Goal: Find specific page/section: Find specific page/section

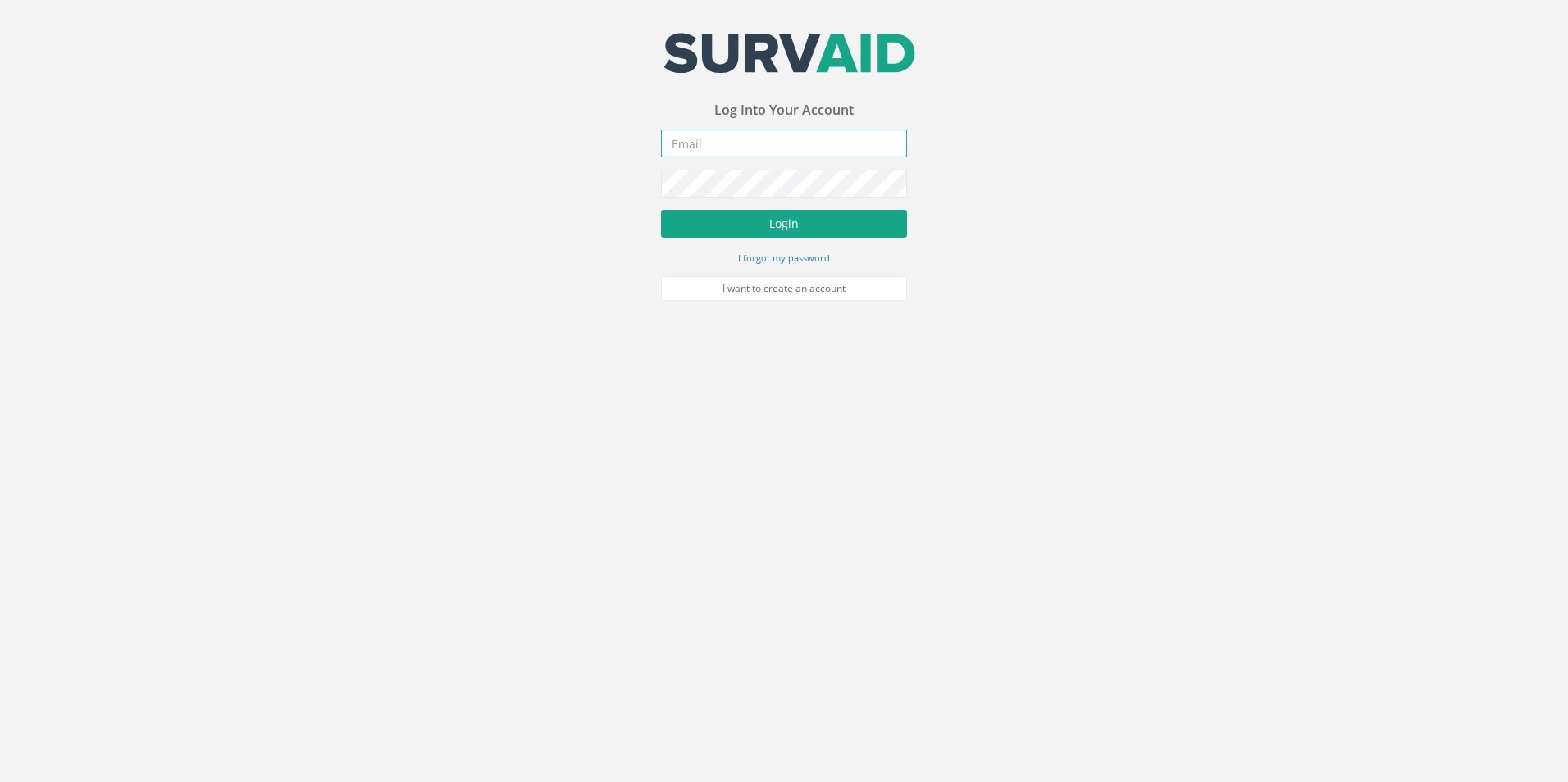
type input "[PERSON_NAME][EMAIL_ADDRESS][PERSON_NAME][DOMAIN_NAME]"
click at [793, 221] on button "Login" at bounding box center [784, 224] width 246 height 28
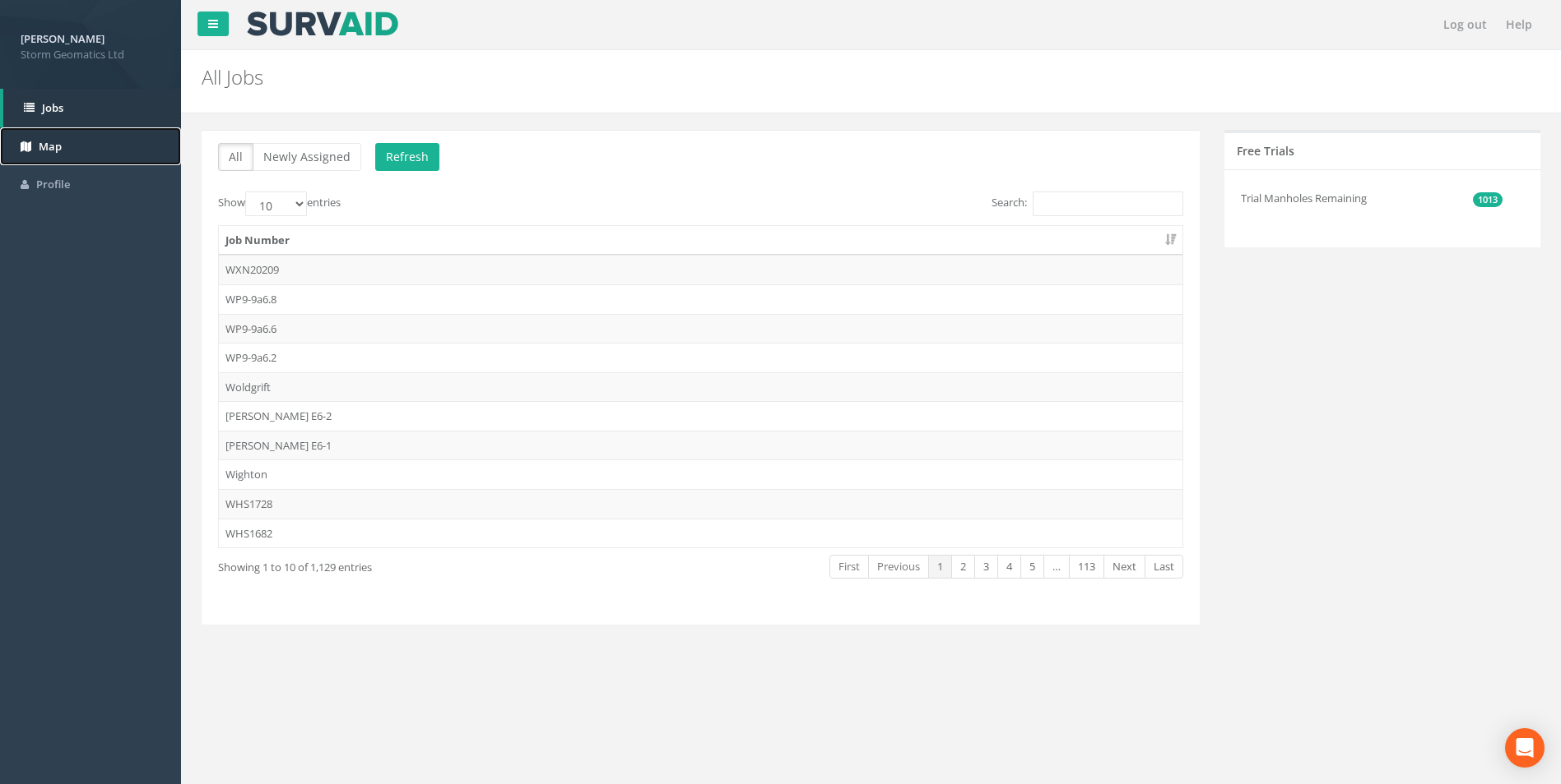
click at [24, 135] on link "Map" at bounding box center [90, 147] width 181 height 39
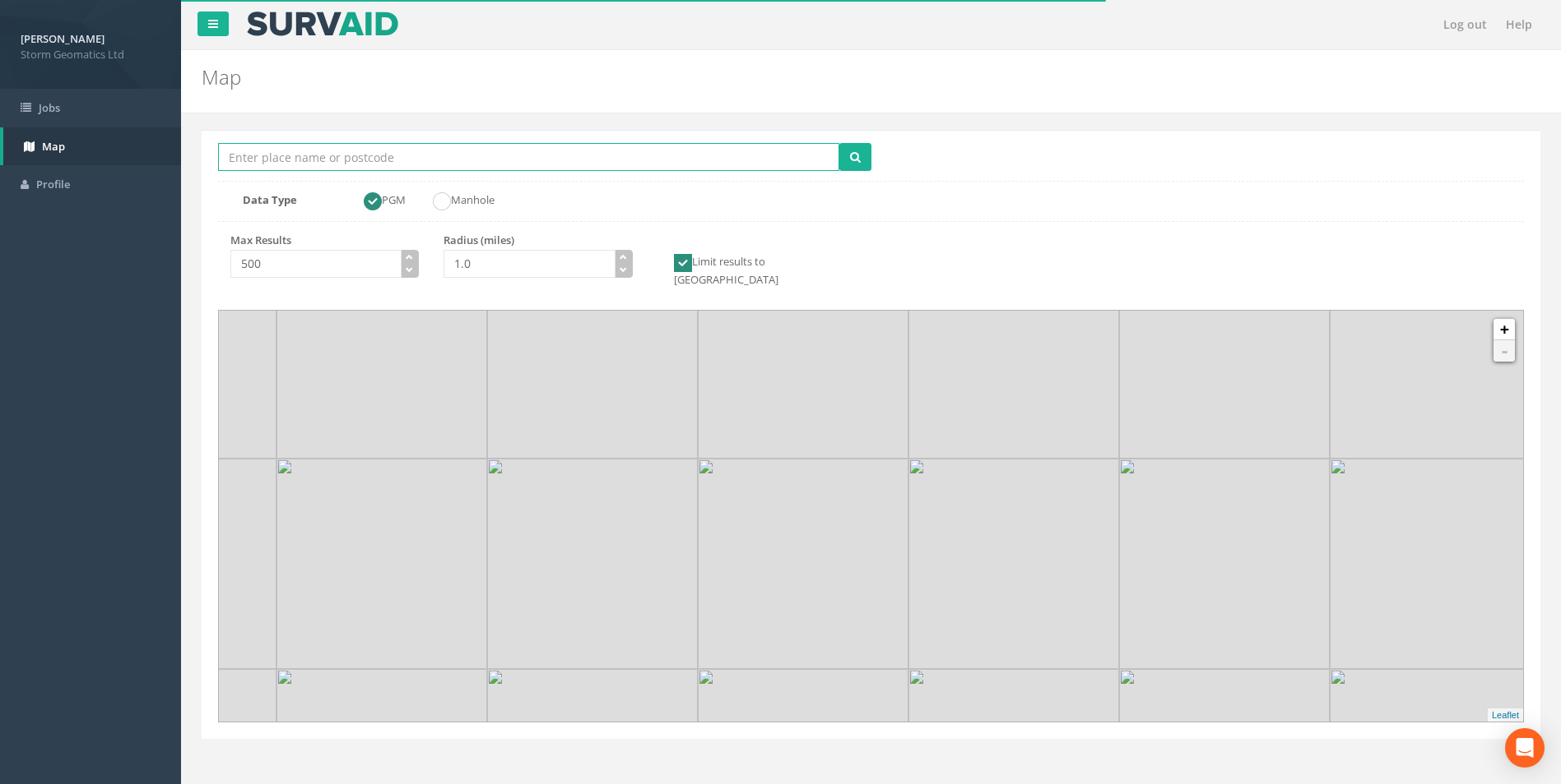
click at [396, 159] on input "Location Search Box" at bounding box center [528, 157] width 621 height 28
type input "evesham"
click at [839, 144] on button "submit" at bounding box center [855, 157] width 32 height 28
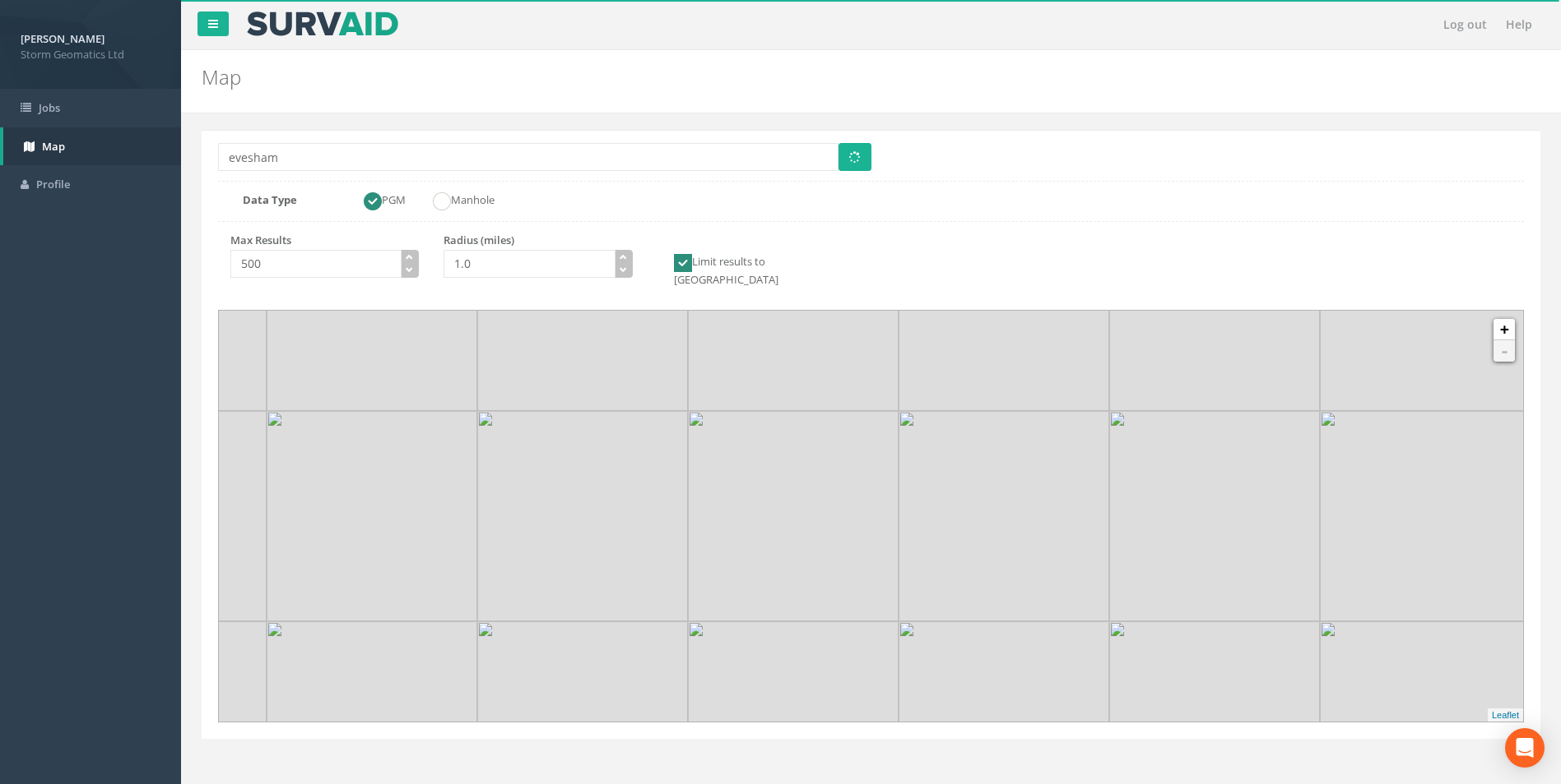
drag, startPoint x: 997, startPoint y: 652, endPoint x: 988, endPoint y: 599, distance: 53.8
click at [988, 599] on img at bounding box center [1004, 516] width 211 height 211
click at [686, 255] on ins at bounding box center [683, 263] width 19 height 19
checkbox input "false"
click at [623, 256] on icon "button" at bounding box center [623, 257] width 8 height 8
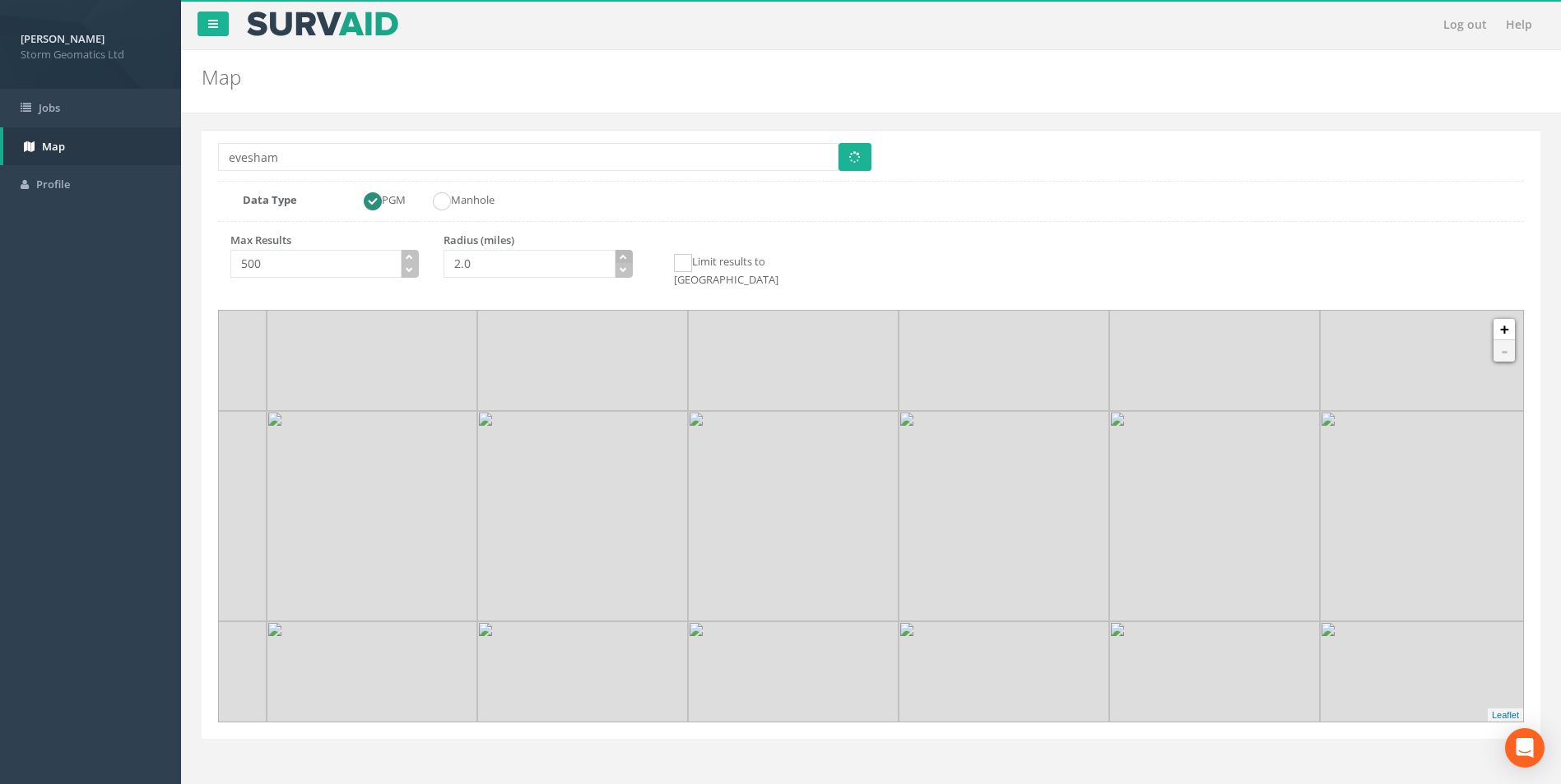
click at [623, 256] on icon "button" at bounding box center [623, 257] width 8 height 8
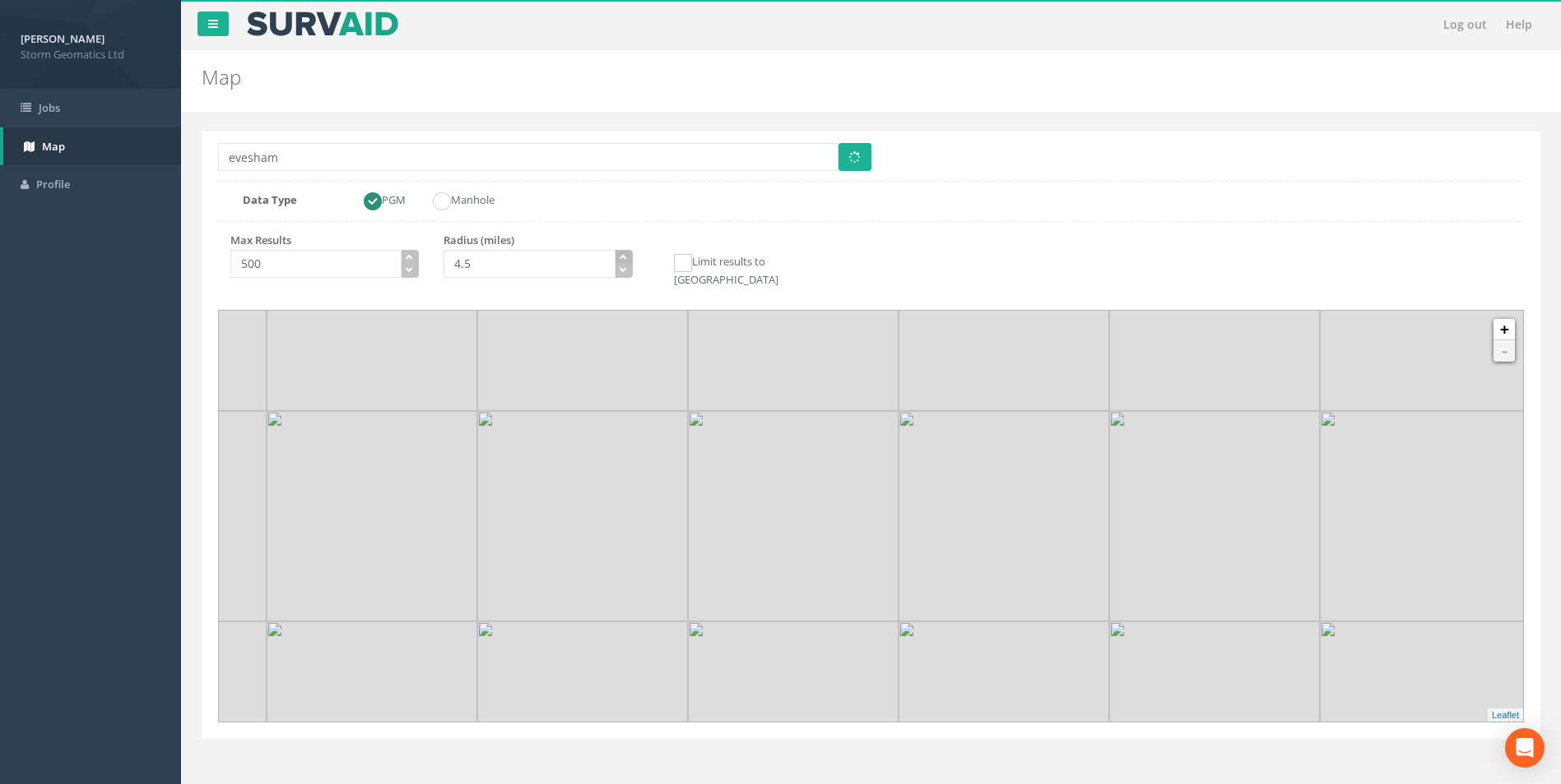
click at [623, 256] on icon "button" at bounding box center [623, 257] width 8 height 8
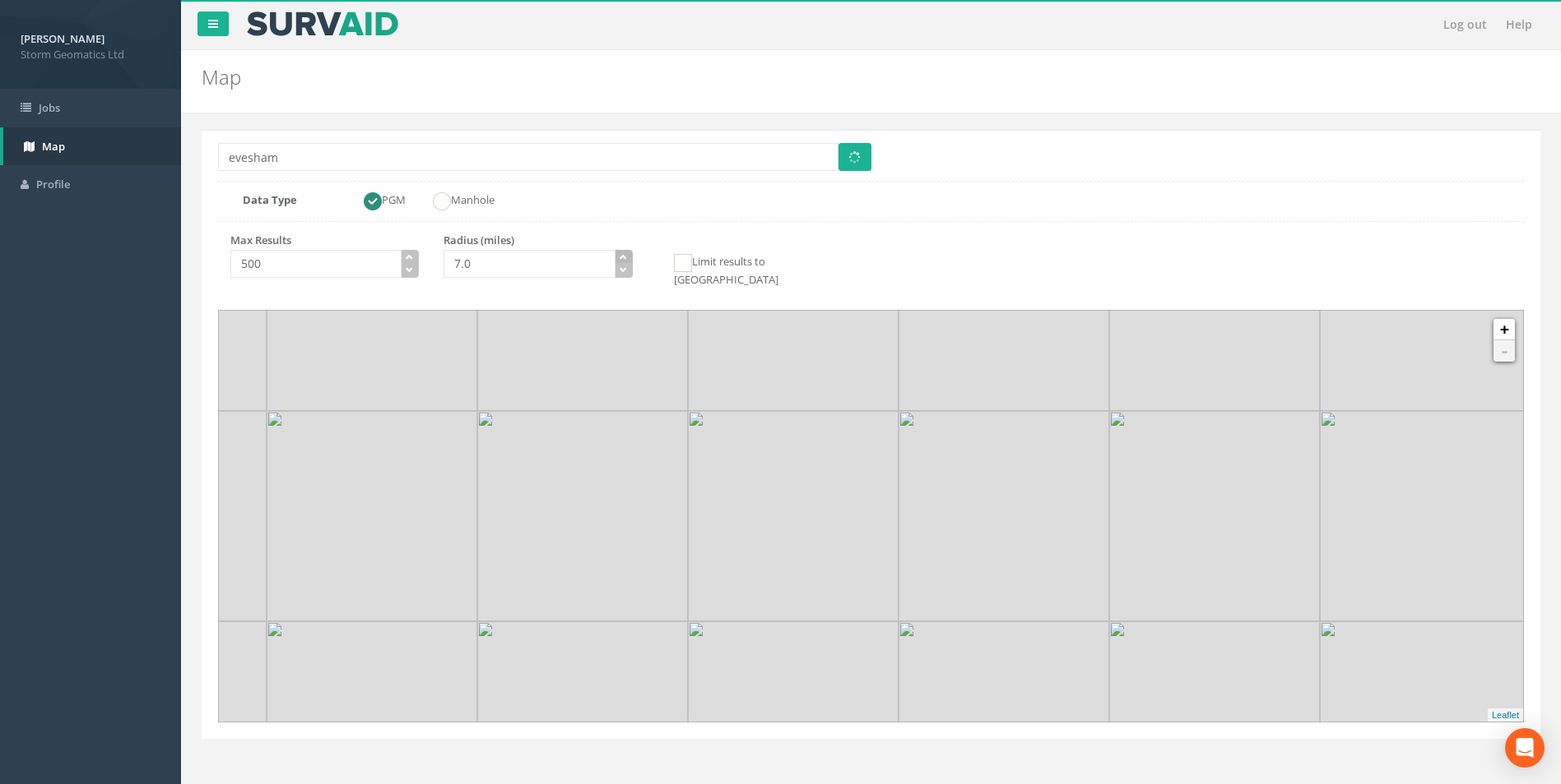
click at [623, 256] on icon "button" at bounding box center [623, 257] width 8 height 8
type input "9.0"
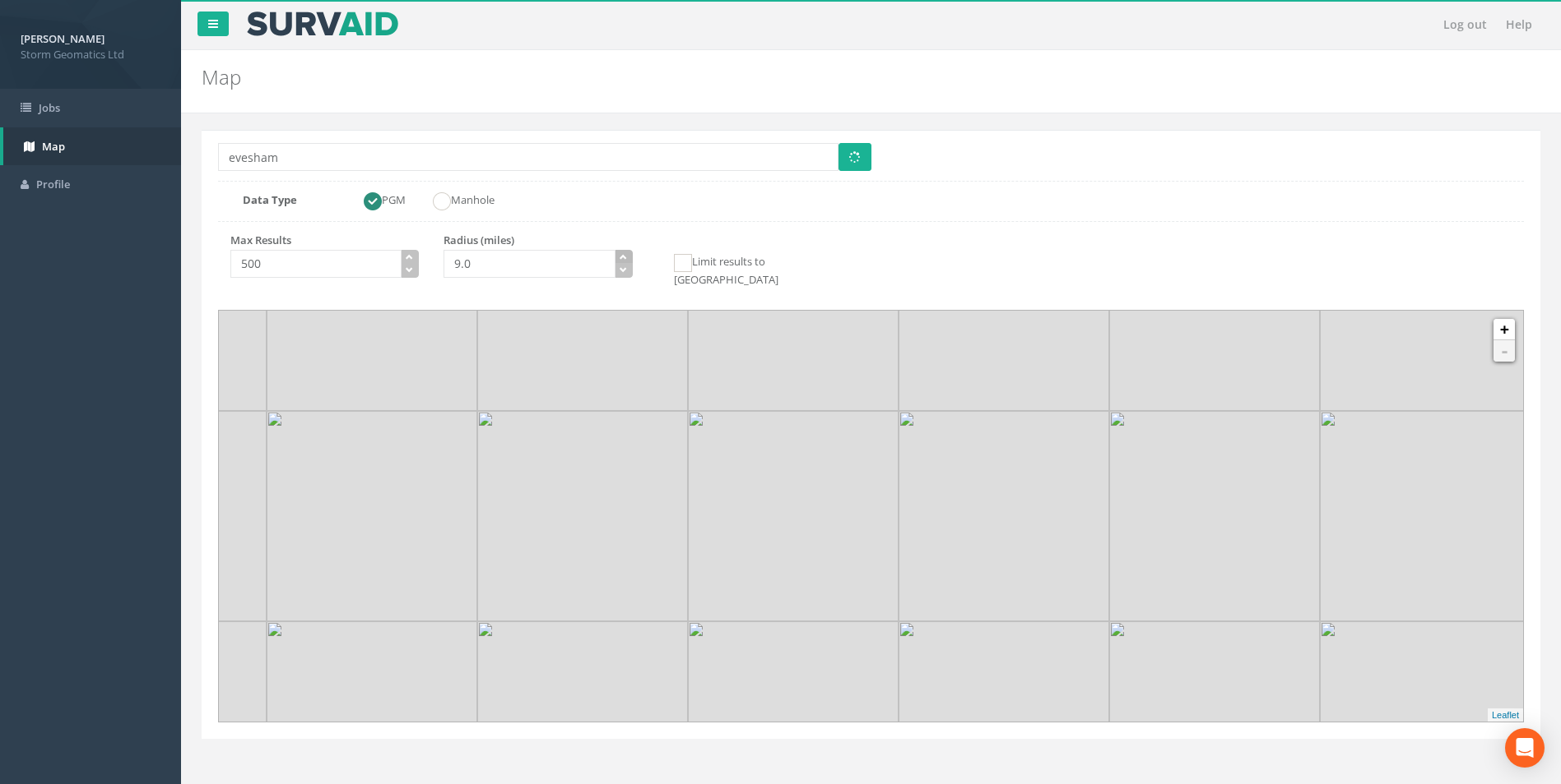
click at [623, 256] on icon "button" at bounding box center [623, 257] width 8 height 8
click at [881, 518] on img at bounding box center [793, 516] width 211 height 211
click at [880, 518] on img at bounding box center [793, 516] width 211 height 211
click at [876, 526] on img at bounding box center [706, 499] width 421 height 421
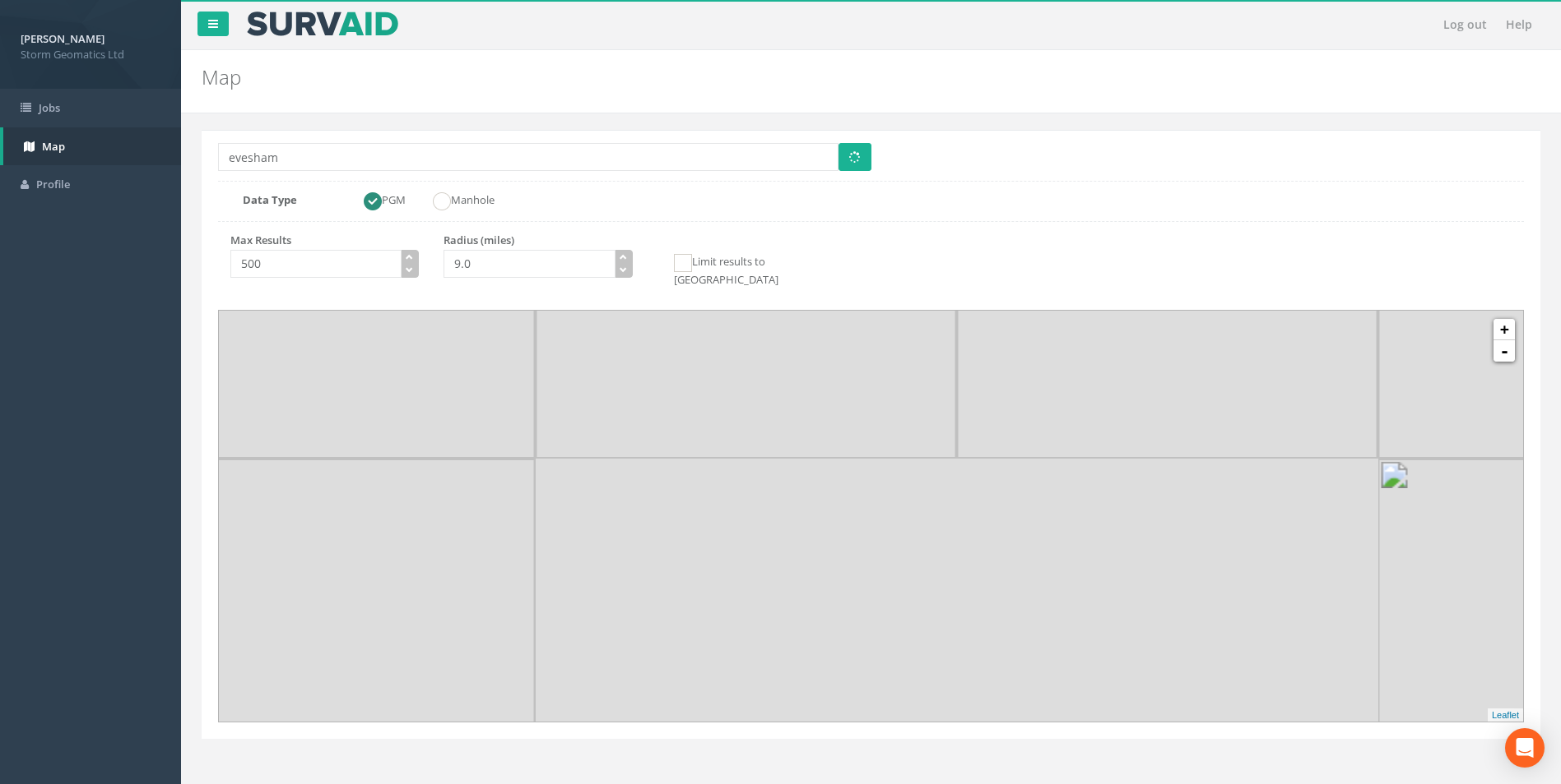
click at [841, 526] on div "+ - MapQuest Cluster Leaflet" at bounding box center [870, 516] width 1304 height 411
click at [773, 490] on img at bounding box center [757, 482] width 211 height 211
click at [778, 432] on img at bounding box center [847, 353] width 211 height 211
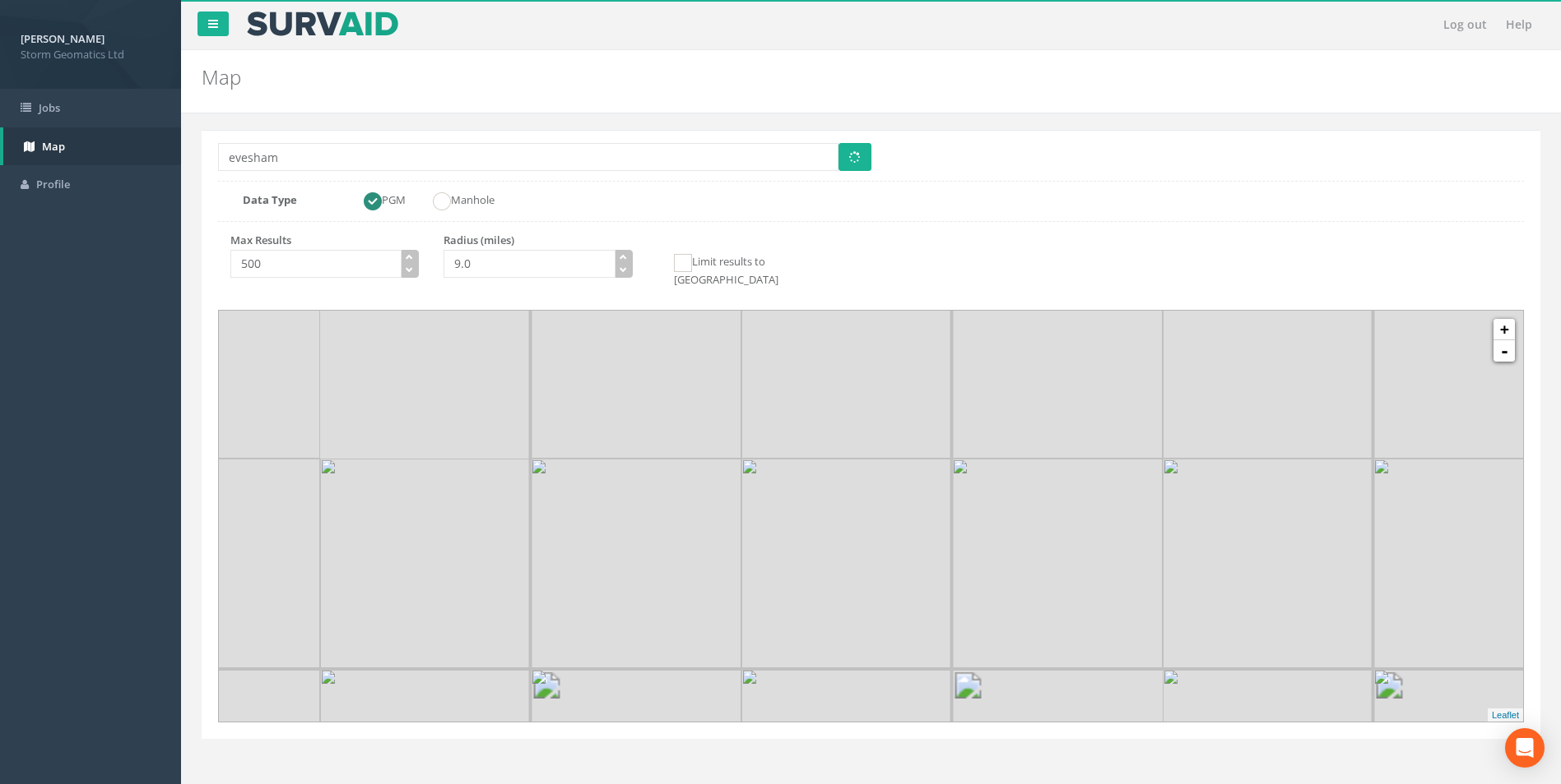
click at [778, 432] on img at bounding box center [847, 353] width 211 height 211
click at [831, 335] on img at bounding box center [811, 366] width 211 height 211
click at [786, 487] on img at bounding box center [788, 381] width 421 height 421
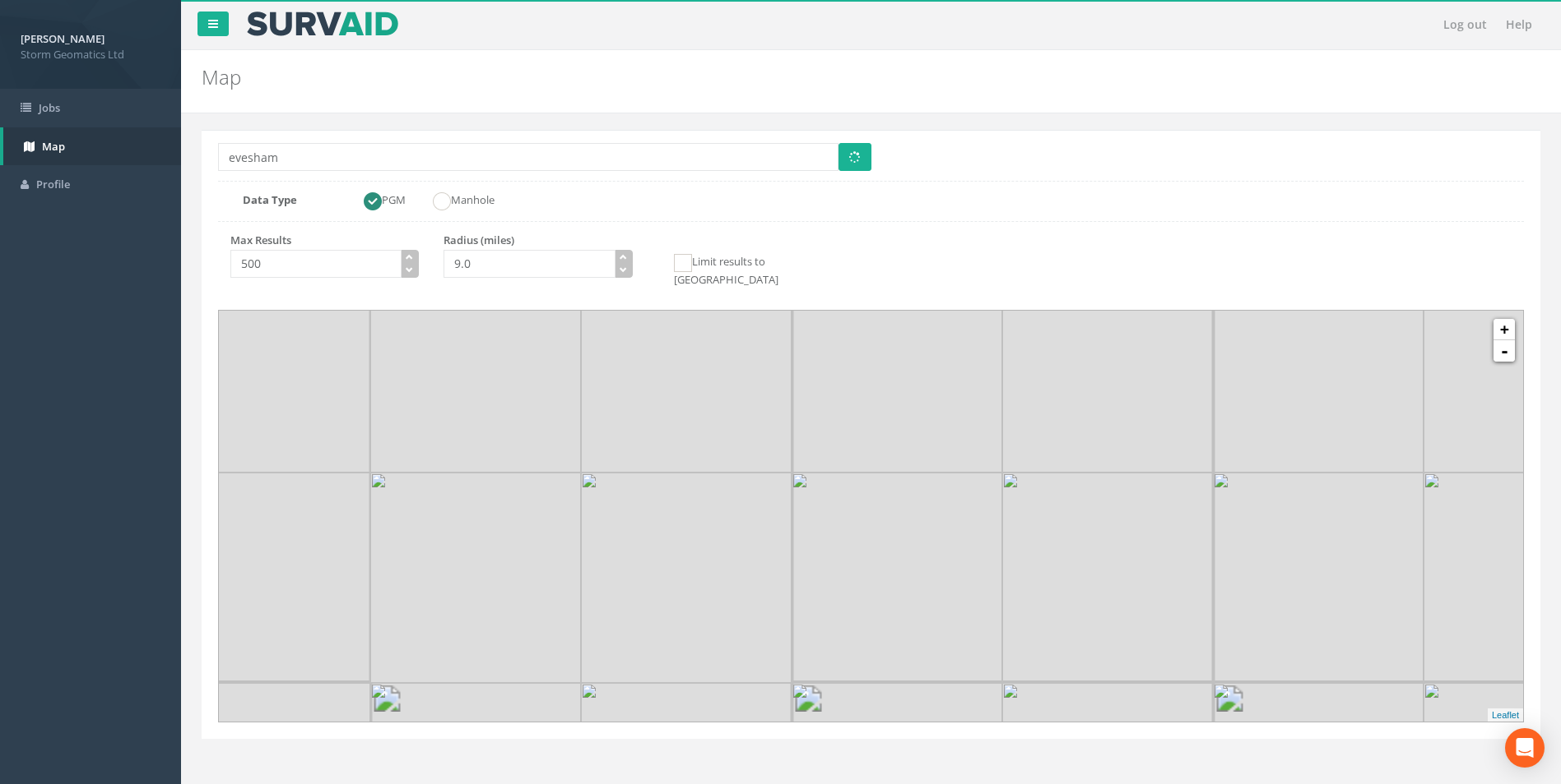
click at [803, 473] on img at bounding box center [897, 578] width 211 height 211
click at [779, 472] on img at bounding box center [675, 577] width 211 height 211
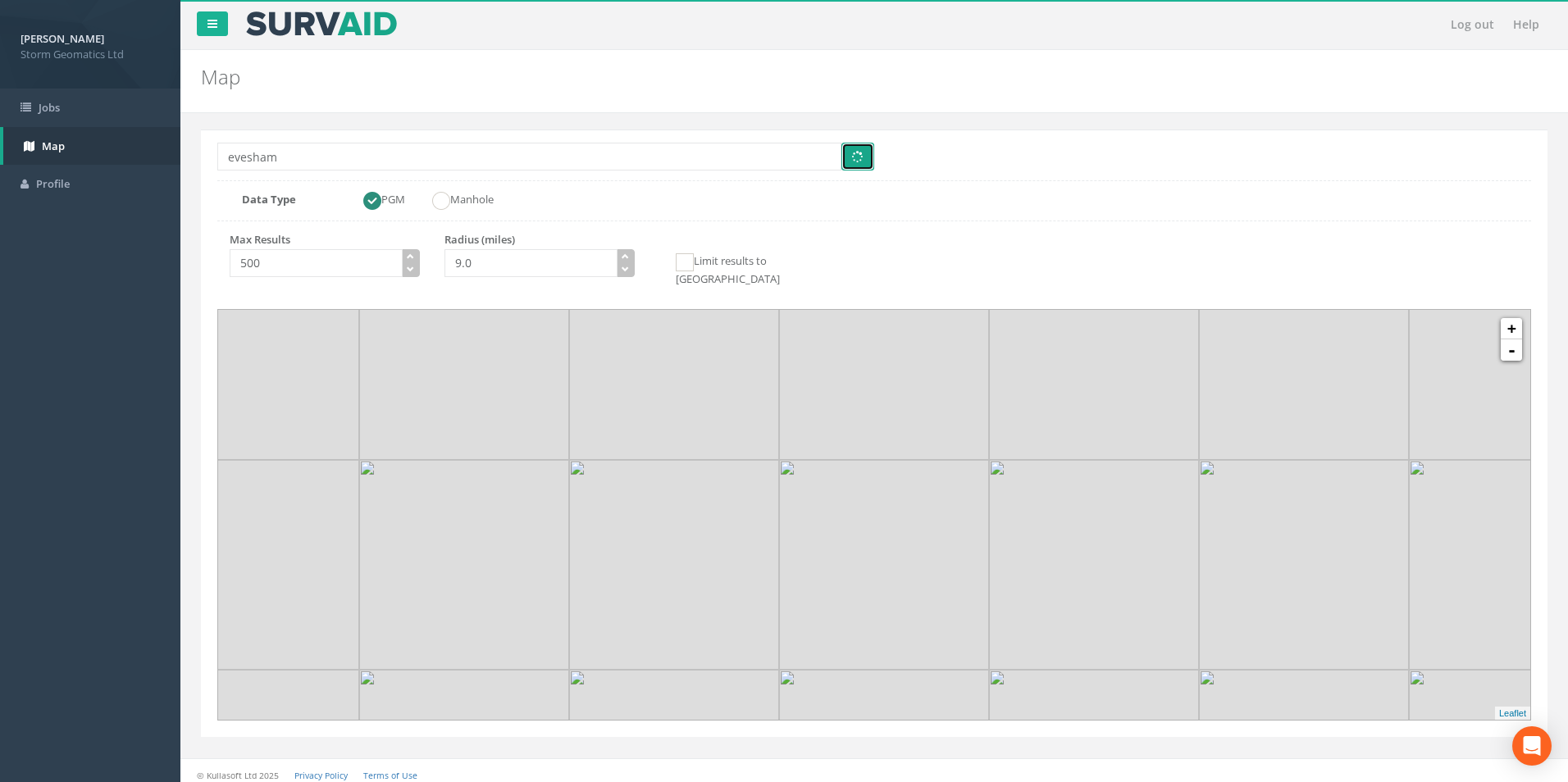
click at [856, 168] on button "submit" at bounding box center [858, 157] width 33 height 28
click at [377, 202] on ins at bounding box center [372, 201] width 19 height 19
click at [455, 210] on div "Data Type PGM Manhole" at bounding box center [545, 202] width 657 height 19
click at [450, 209] on ins at bounding box center [441, 201] width 19 height 19
radio input "false"
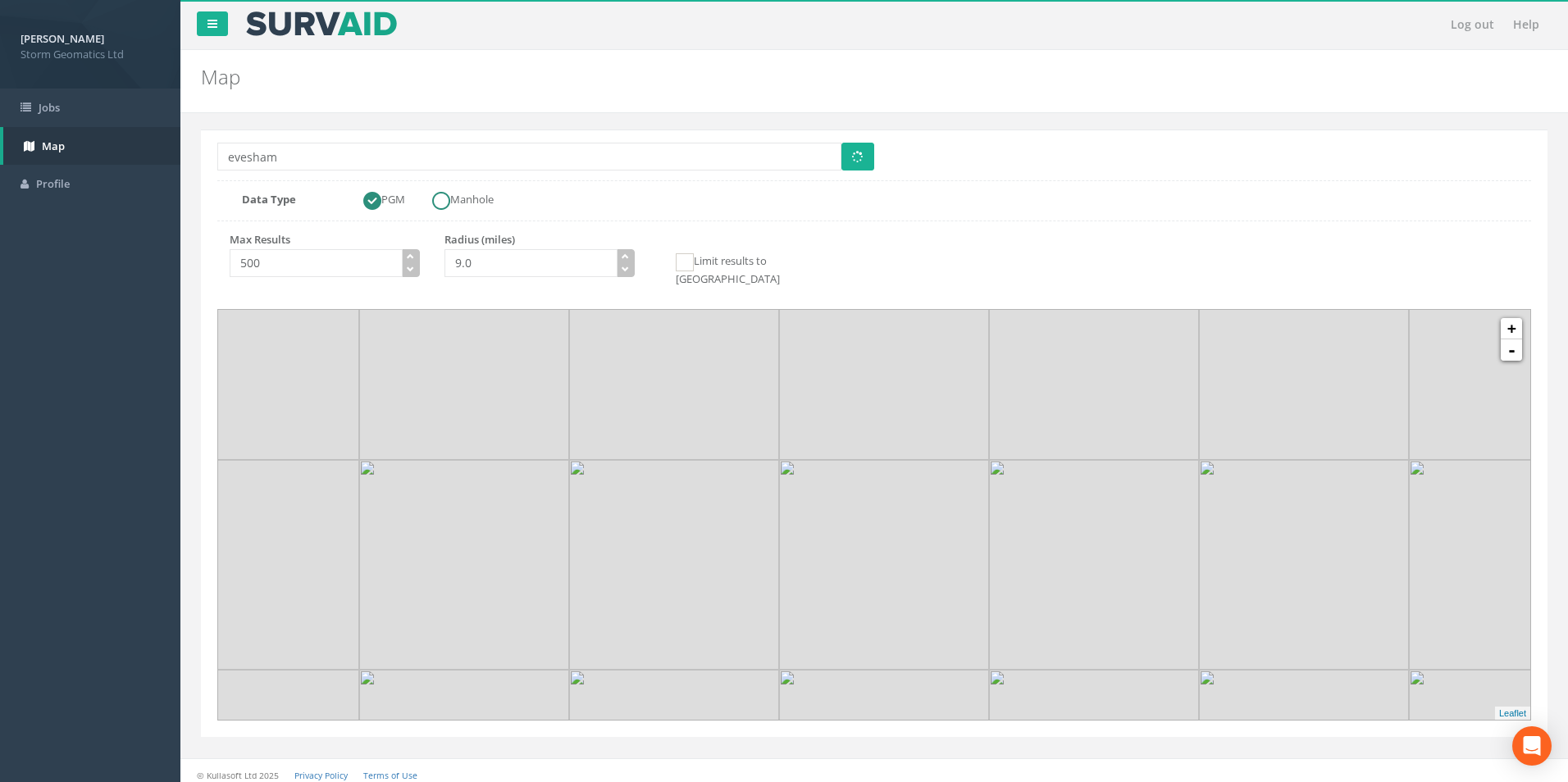
radio input "true"
click at [369, 205] on ins at bounding box center [372, 201] width 19 height 19
radio input "true"
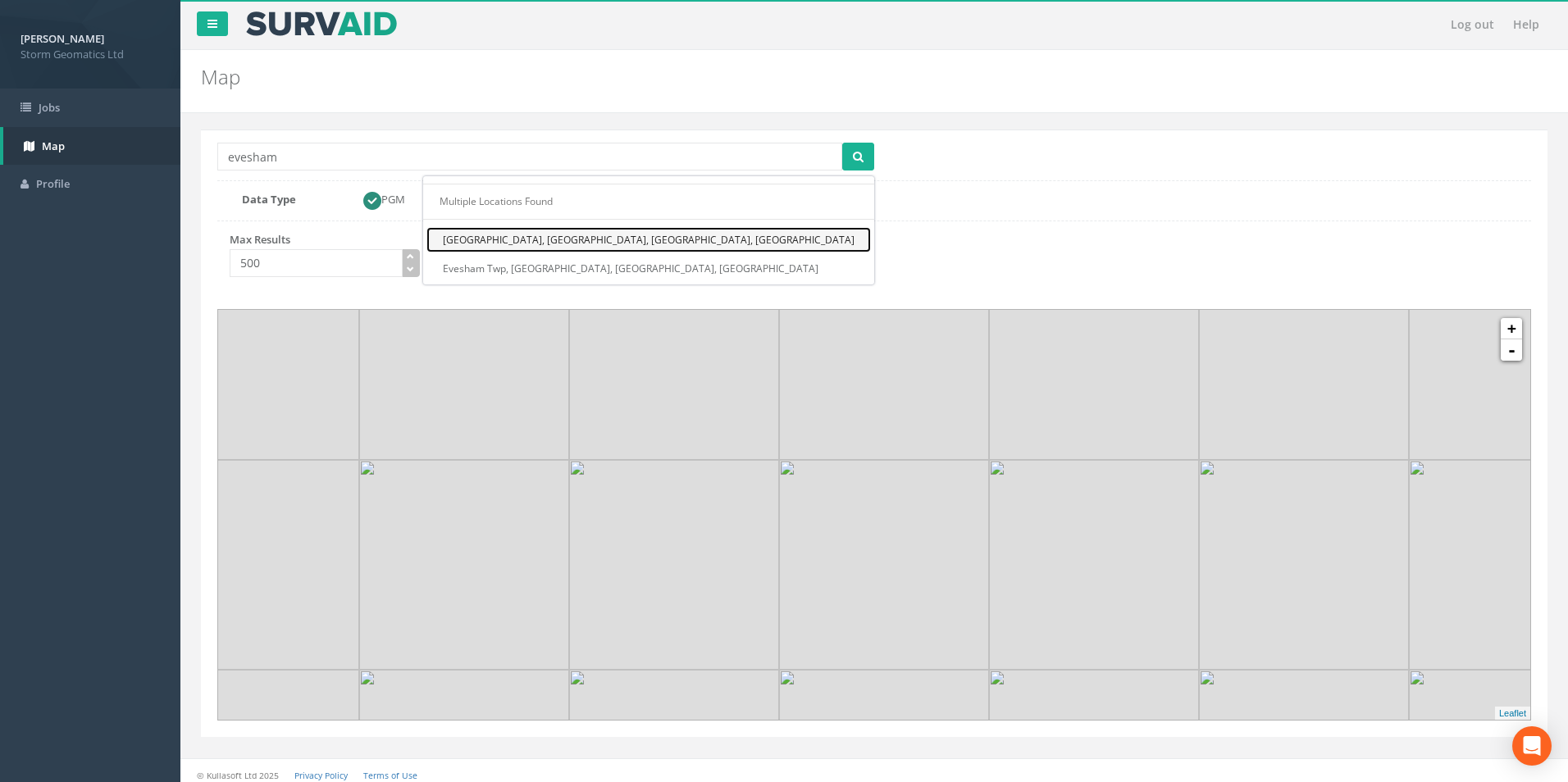
click at [760, 244] on link "[GEOGRAPHIC_DATA], [GEOGRAPHIC_DATA], [GEOGRAPHIC_DATA], [GEOGRAPHIC_DATA]" at bounding box center [649, 240] width 444 height 25
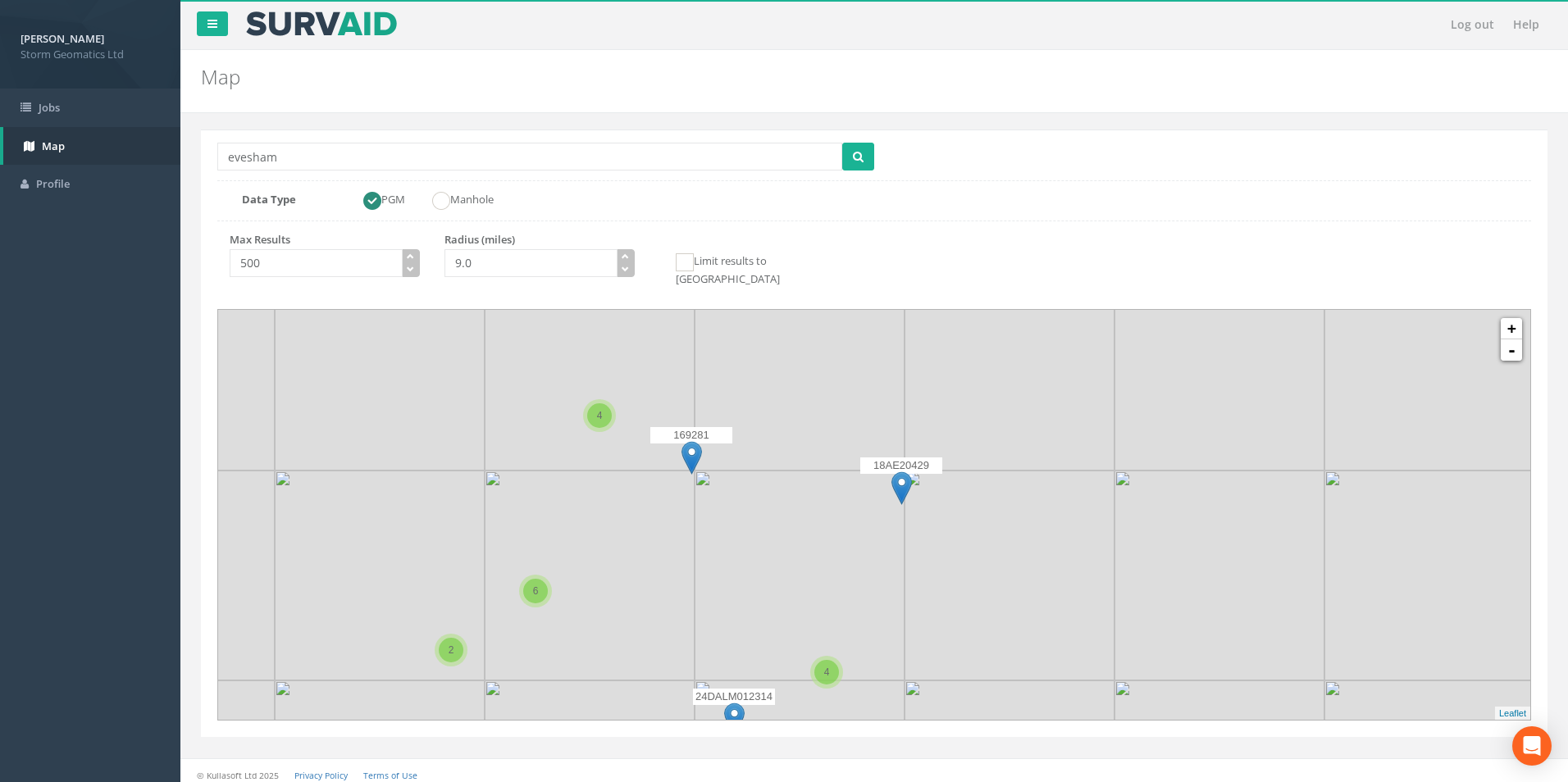
drag, startPoint x: 1059, startPoint y: 414, endPoint x: 940, endPoint y: 486, distance: 139.1
click at [940, 486] on div "18AE20429" at bounding box center [901, 482] width 82 height 50
click at [993, 475] on img at bounding box center [1010, 576] width 210 height 210
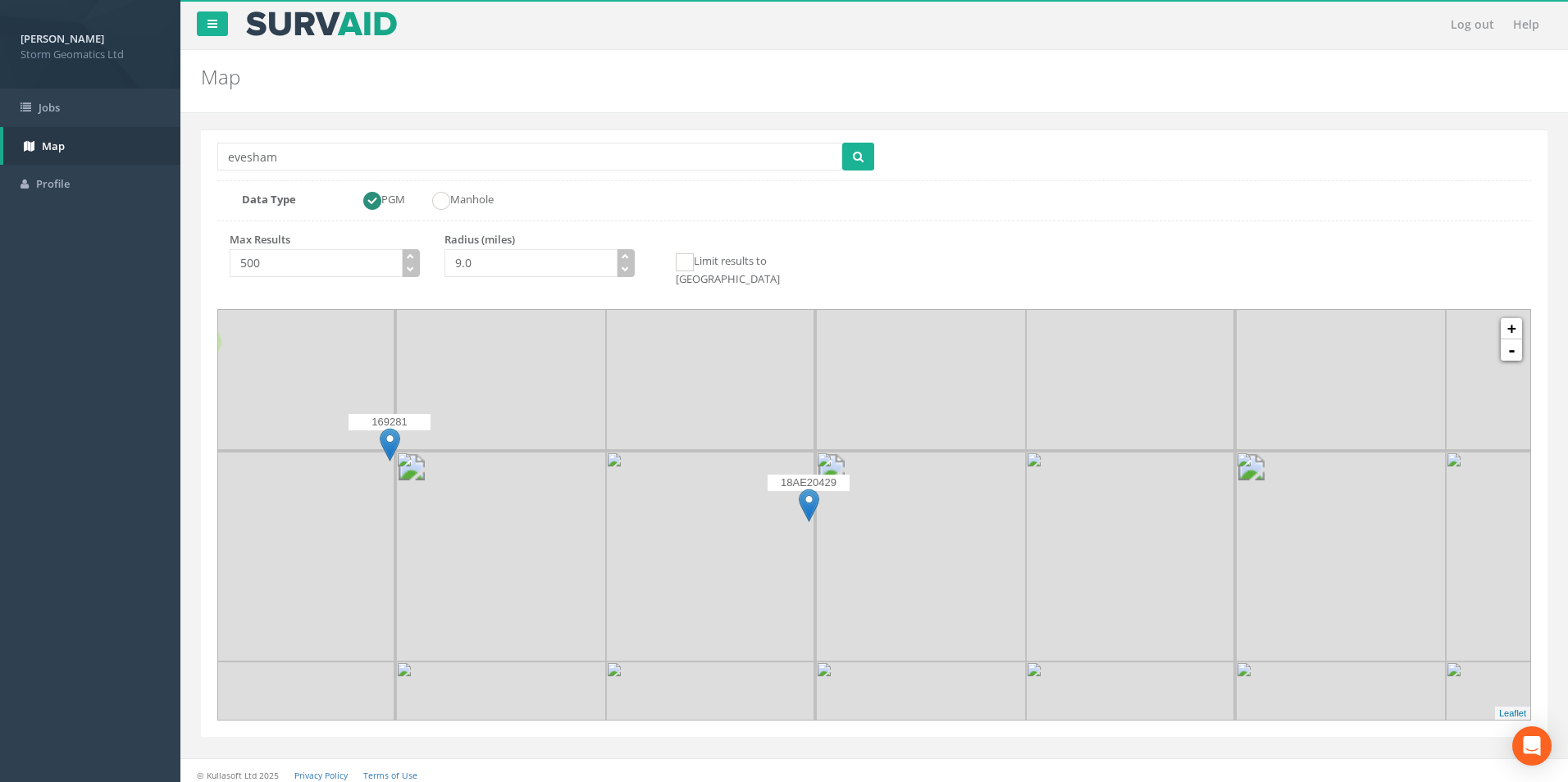
click at [829, 516] on img at bounding box center [921, 557] width 210 height 210
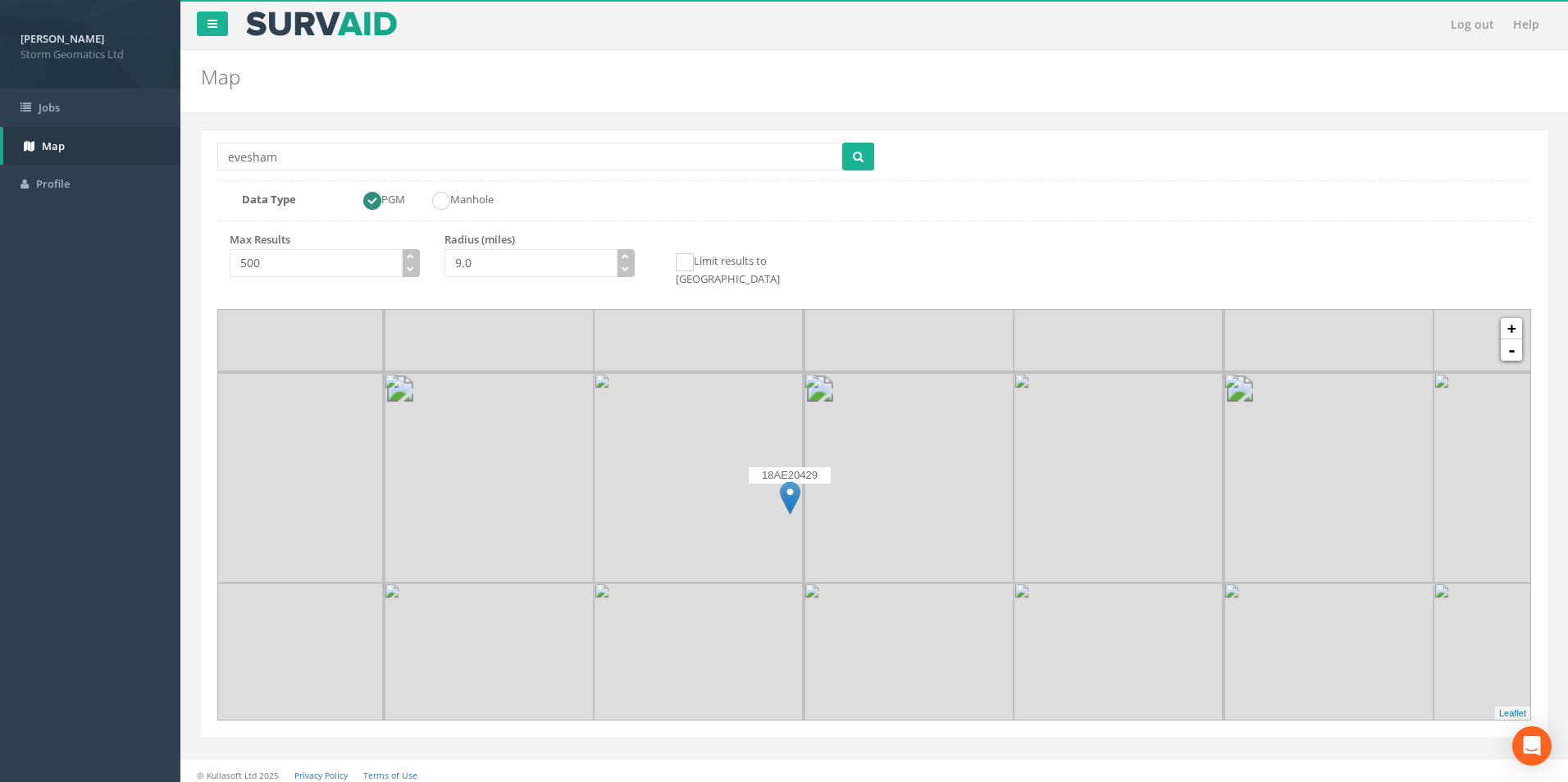
click at [801, 523] on img at bounding box center [699, 478] width 210 height 210
click at [791, 512] on img at bounding box center [597, 418] width 420 height 420
click at [791, 512] on img at bounding box center [702, 524] width 210 height 210
click at [783, 486] on img at bounding box center [613, 518] width 420 height 420
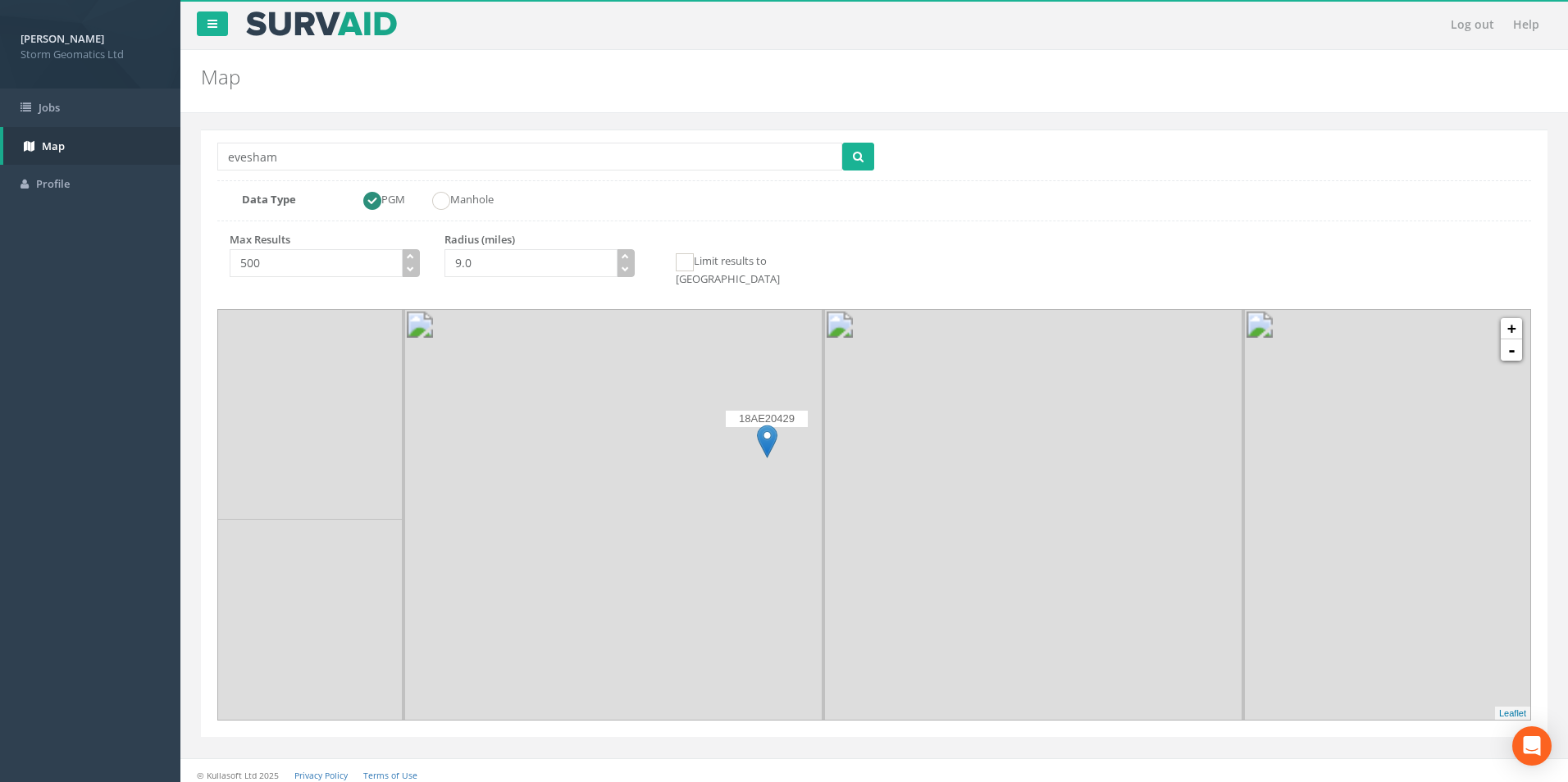
click at [783, 486] on img at bounding box center [613, 518] width 420 height 420
click at [750, 390] on img at bounding box center [751, 401] width 20 height 34
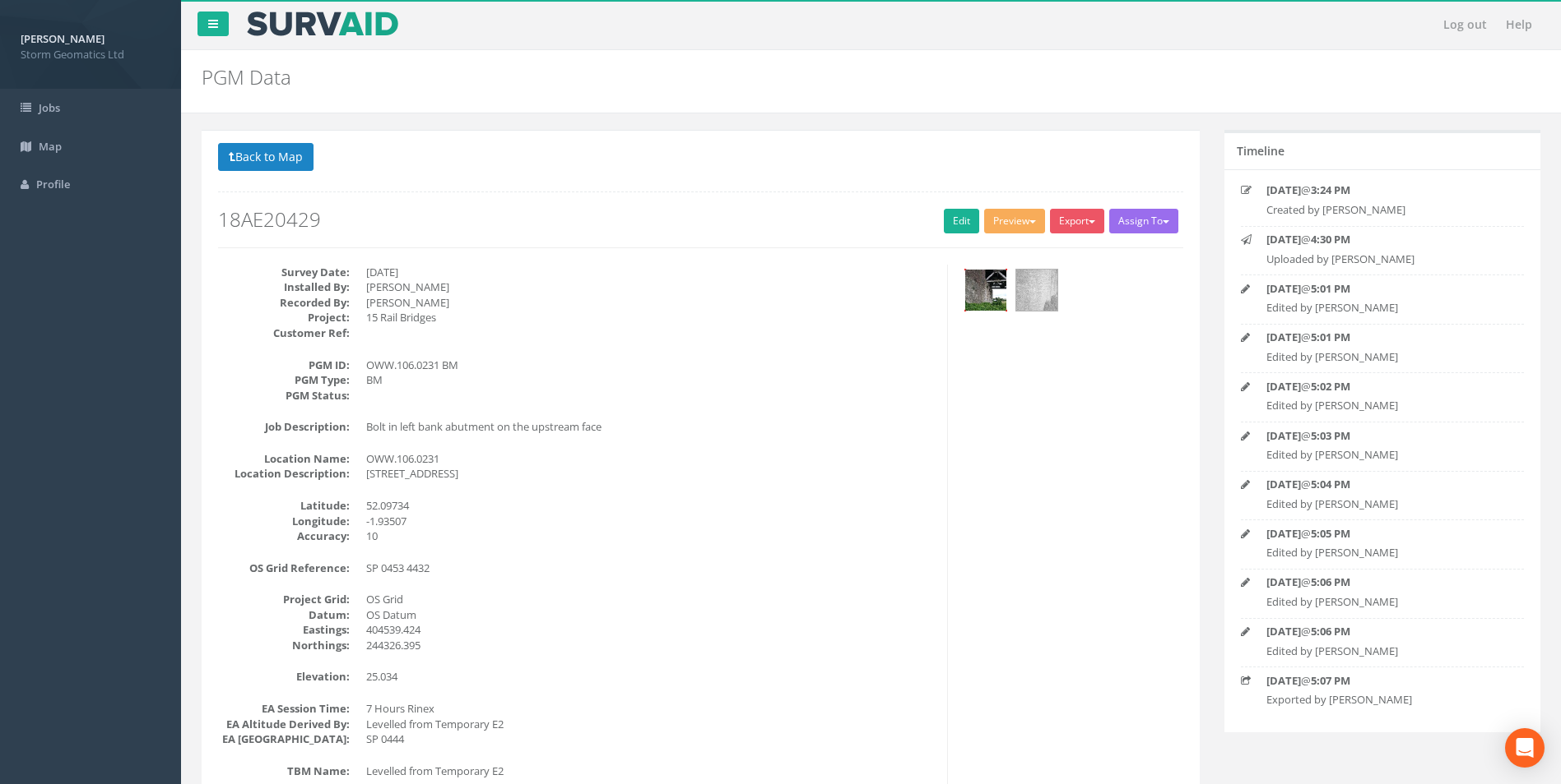
click at [988, 289] on img at bounding box center [986, 290] width 41 height 41
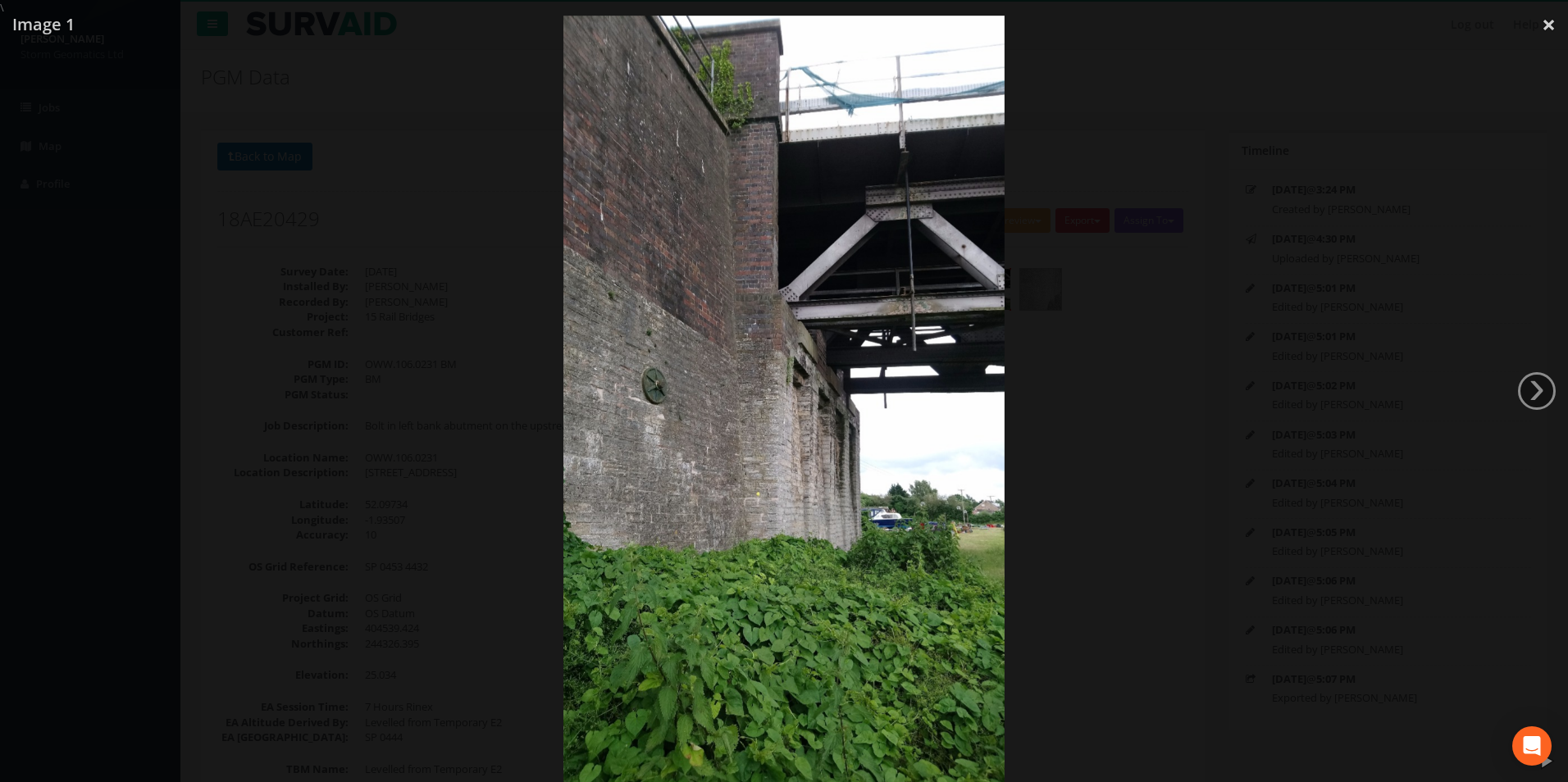
click at [1044, 387] on div at bounding box center [784, 406] width 1568 height 782
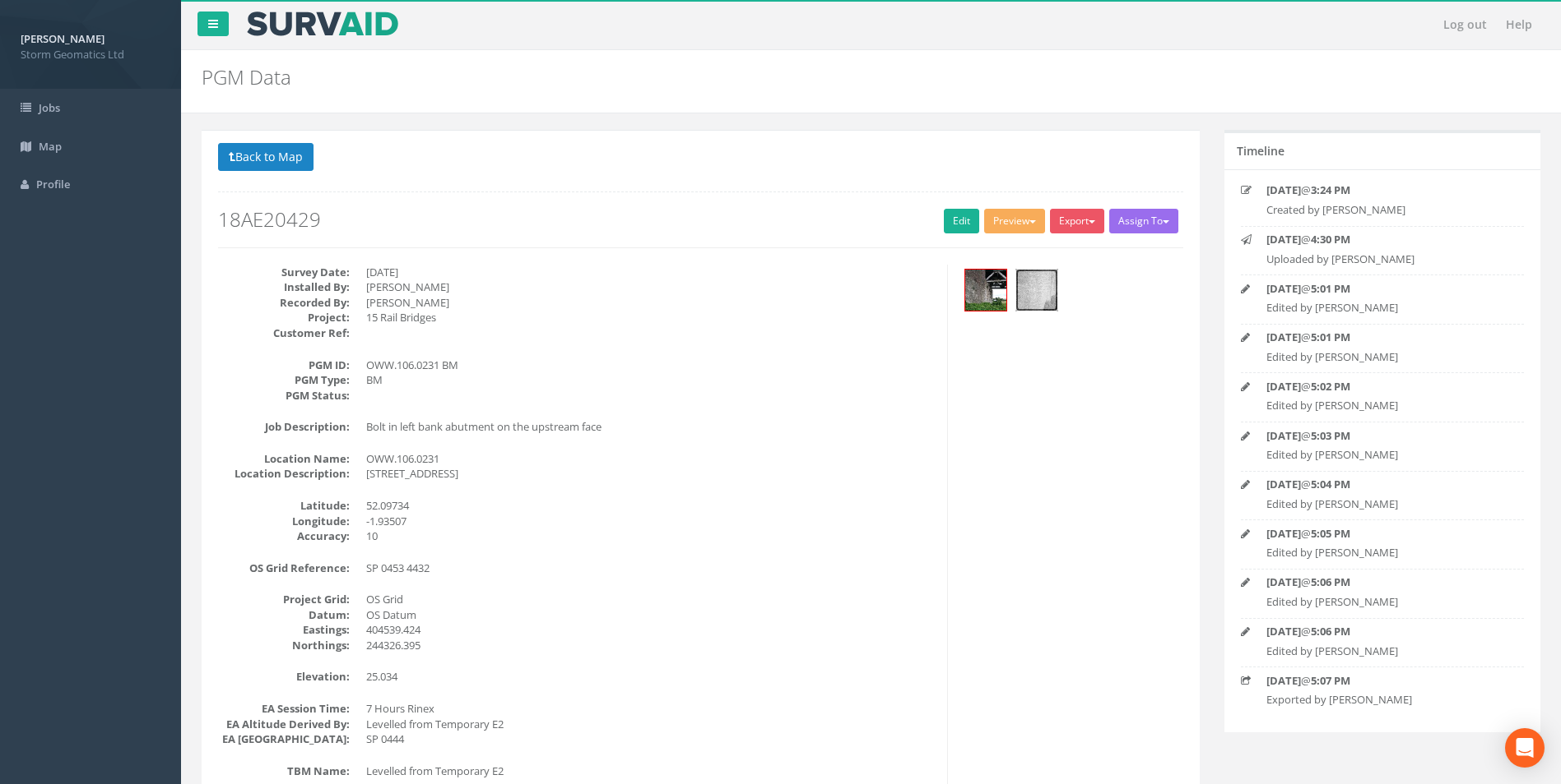
click at [1034, 304] on img at bounding box center [1036, 290] width 41 height 41
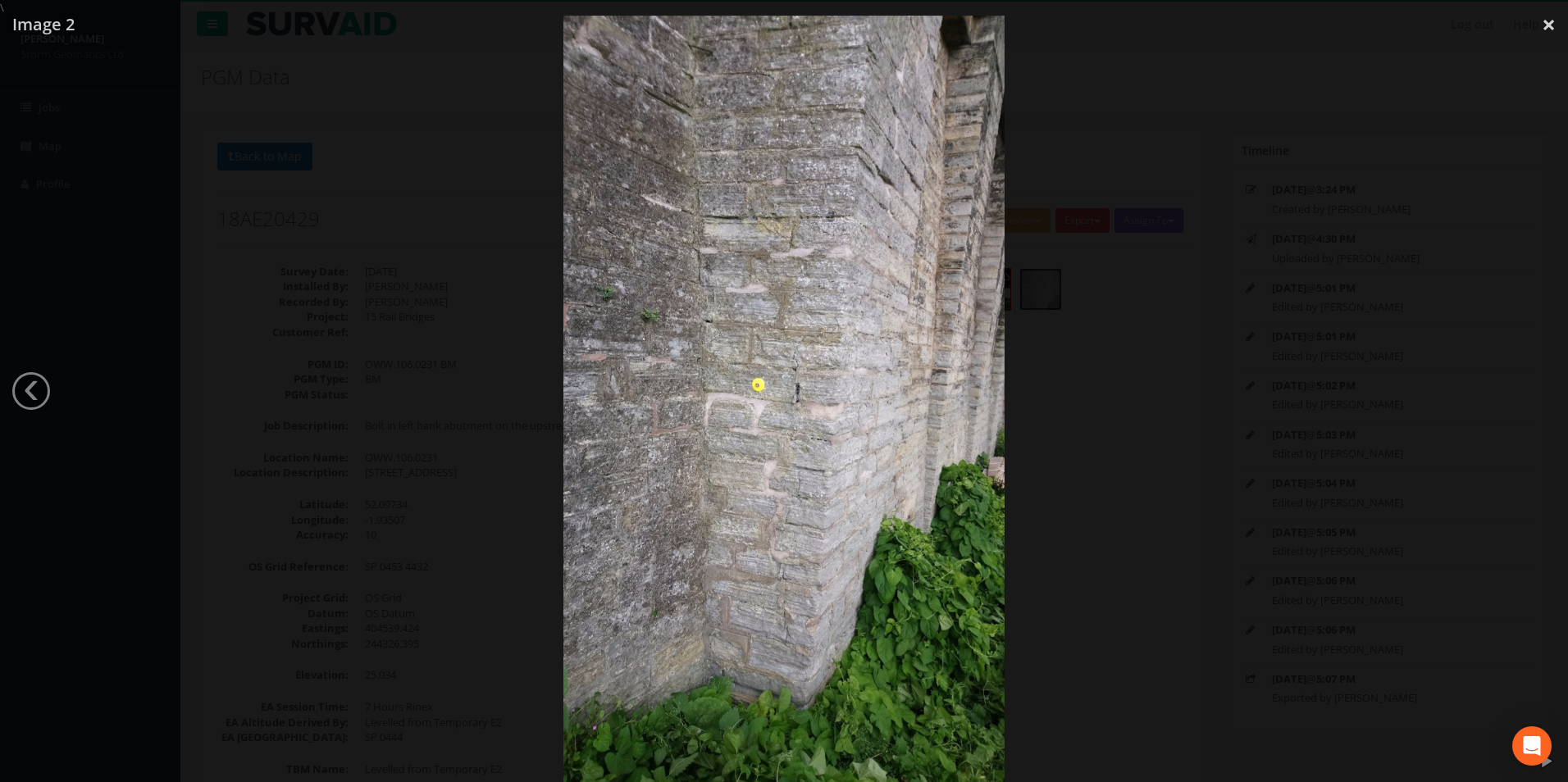
click at [1057, 388] on div at bounding box center [784, 406] width 1568 height 782
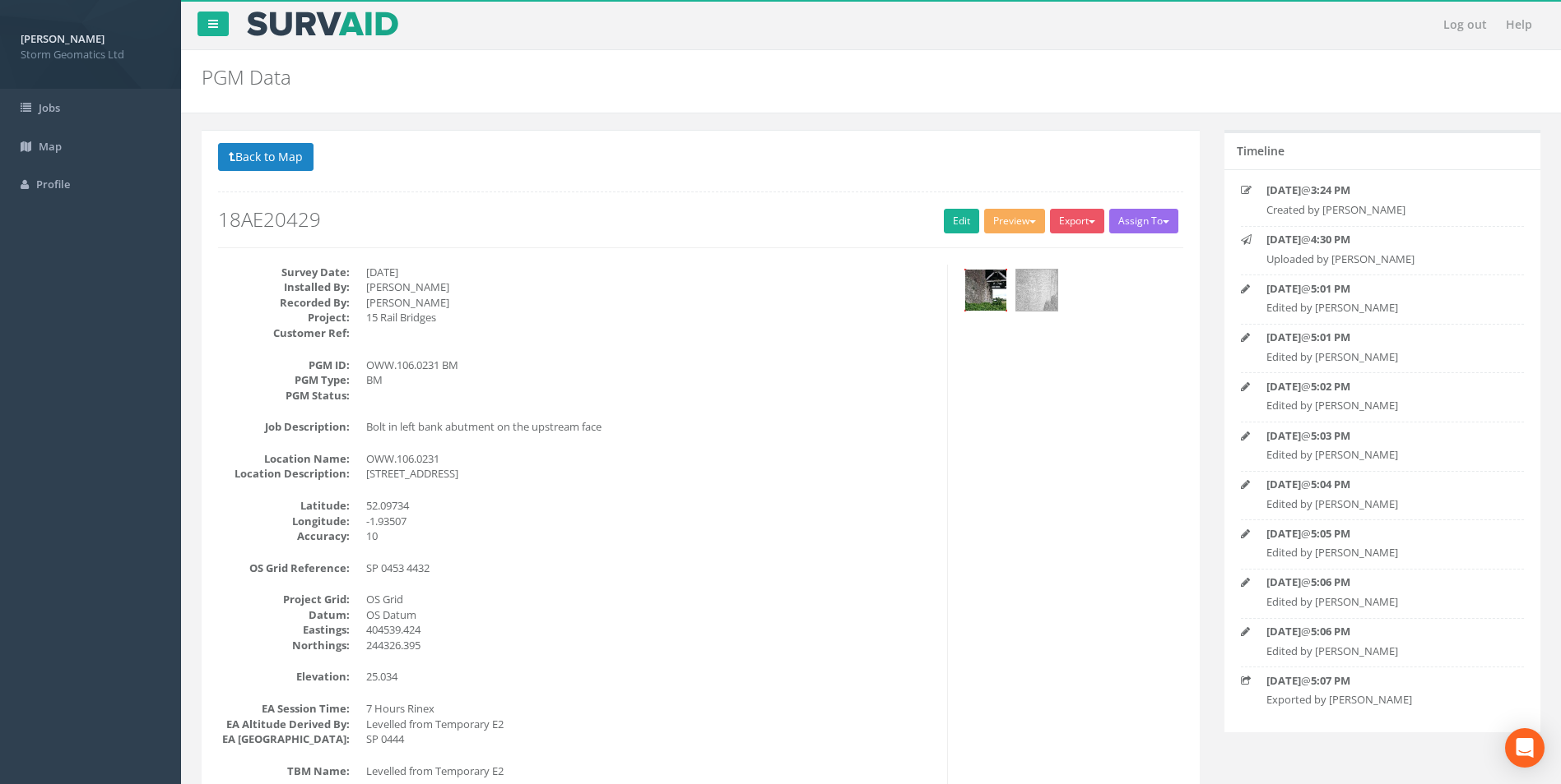
click at [993, 304] on img at bounding box center [986, 290] width 41 height 41
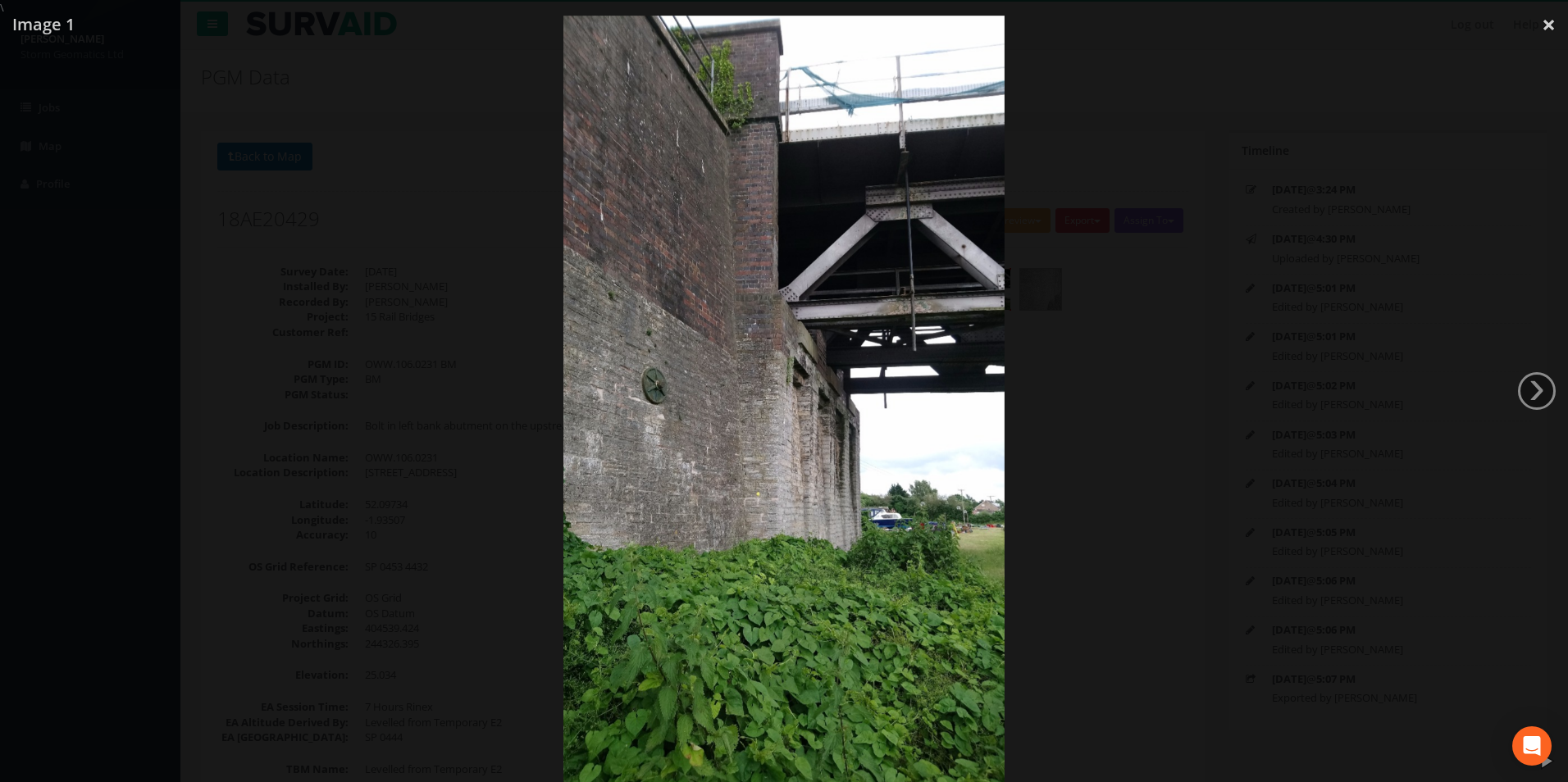
click at [1046, 396] on div at bounding box center [784, 406] width 1568 height 782
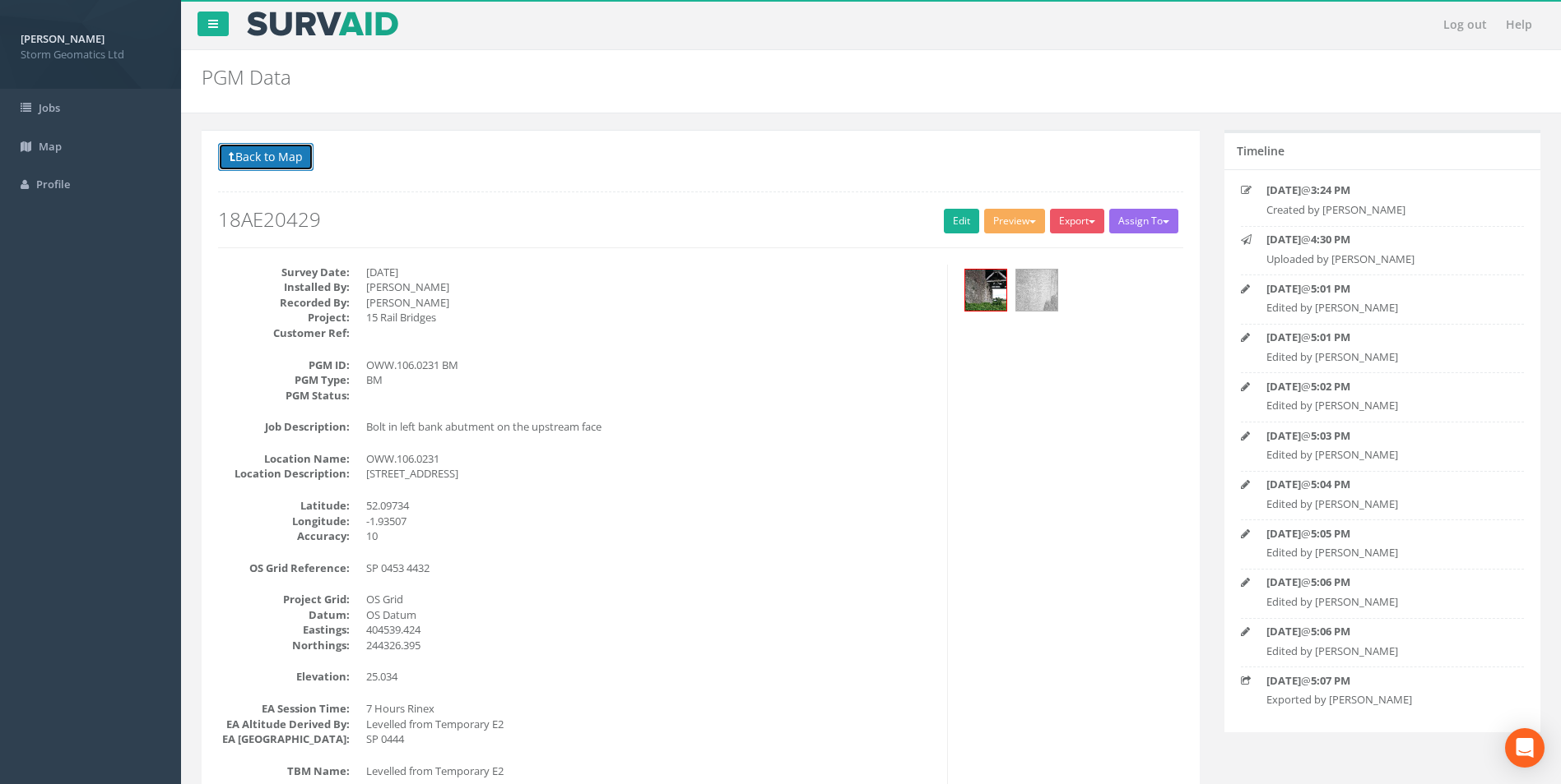
click at [274, 164] on button "Back to Map" at bounding box center [266, 157] width 96 height 28
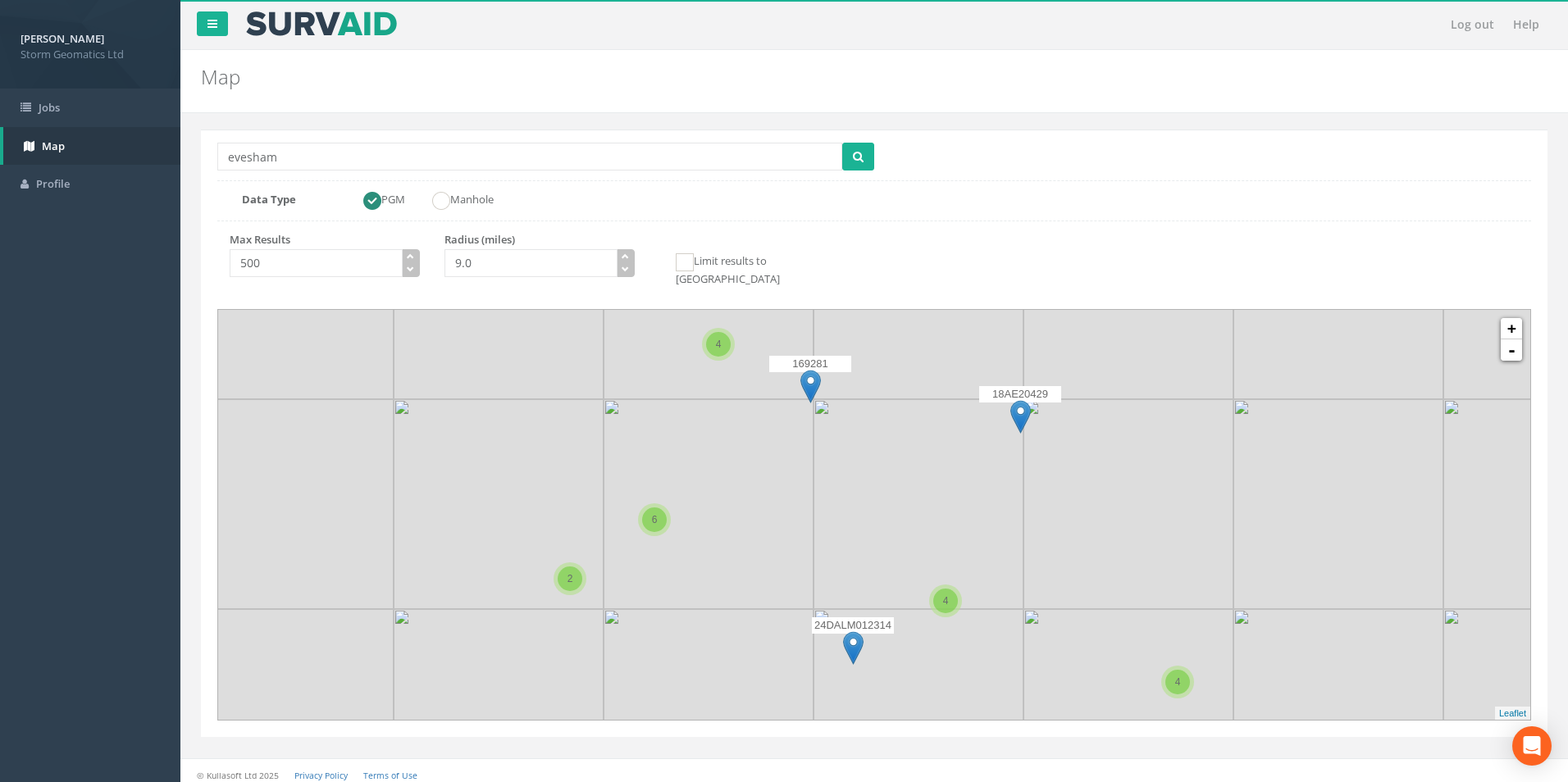
click at [1026, 440] on img at bounding box center [1129, 504] width 210 height 210
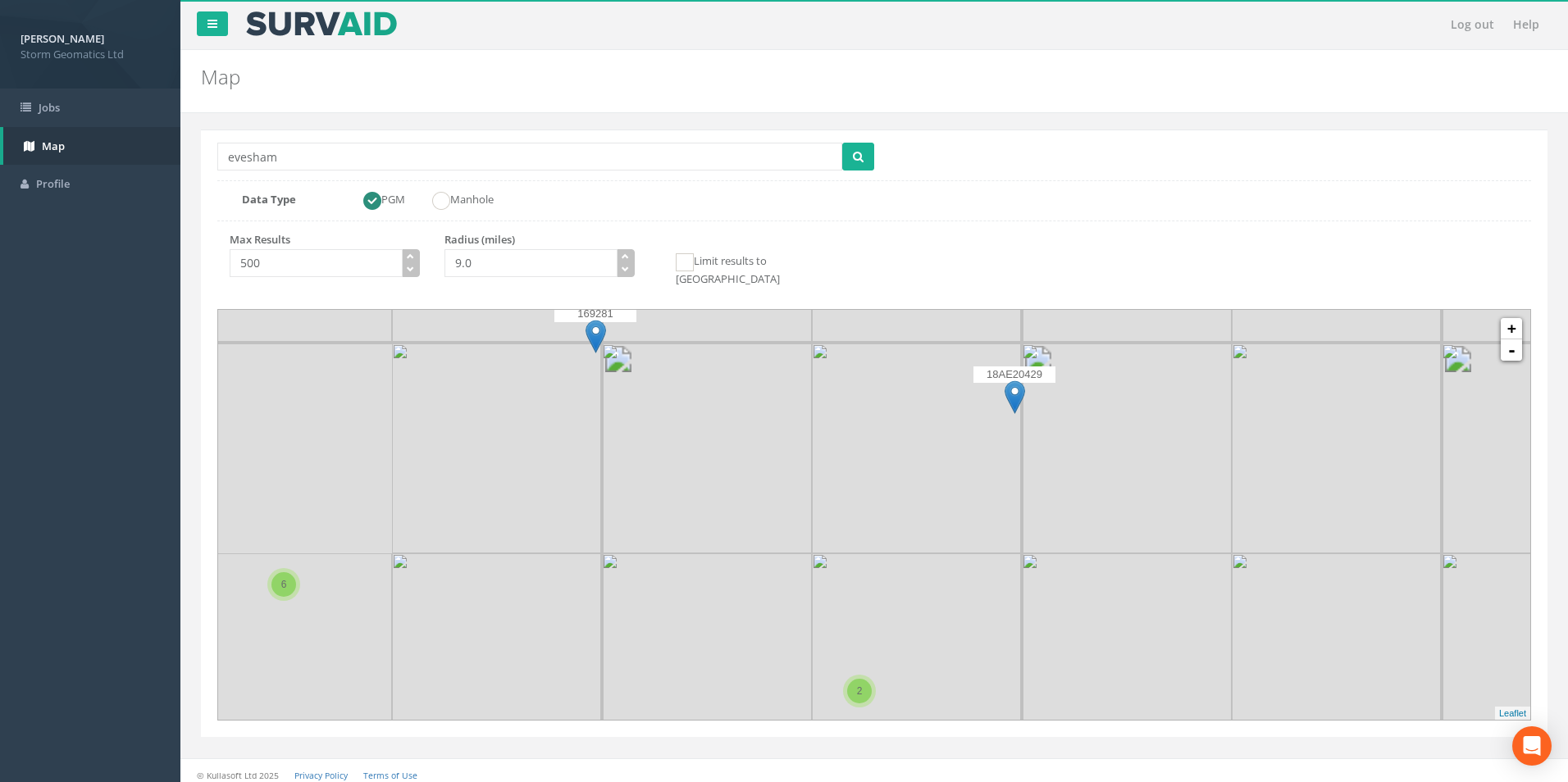
click at [987, 399] on div "18AE20429" at bounding box center [1015, 391] width 82 height 50
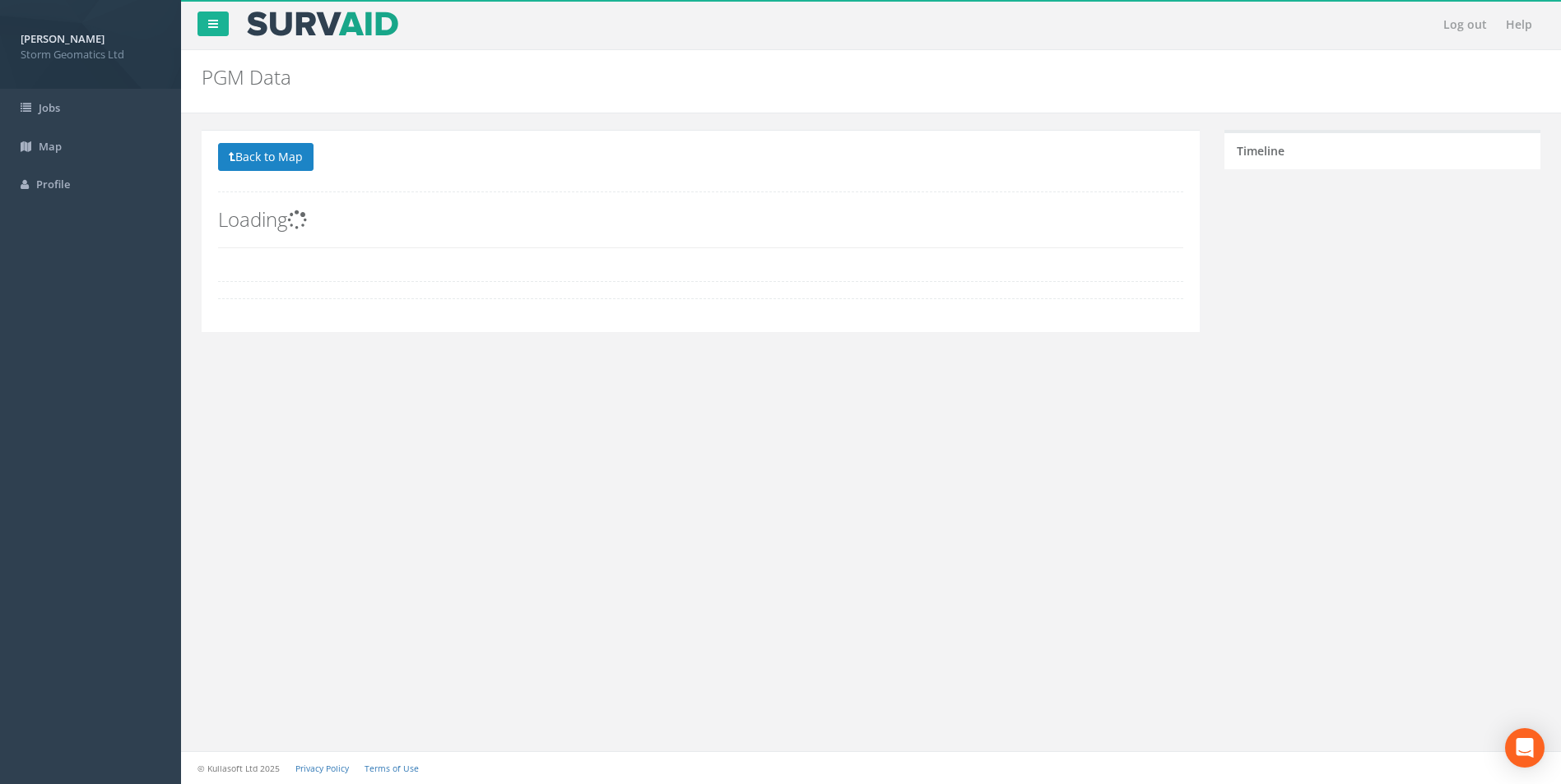
click at [990, 400] on div "Log out Help PGM Data PGMs for Job 18AE20429 × There was an error fetching the …" at bounding box center [870, 392] width 1379 height 784
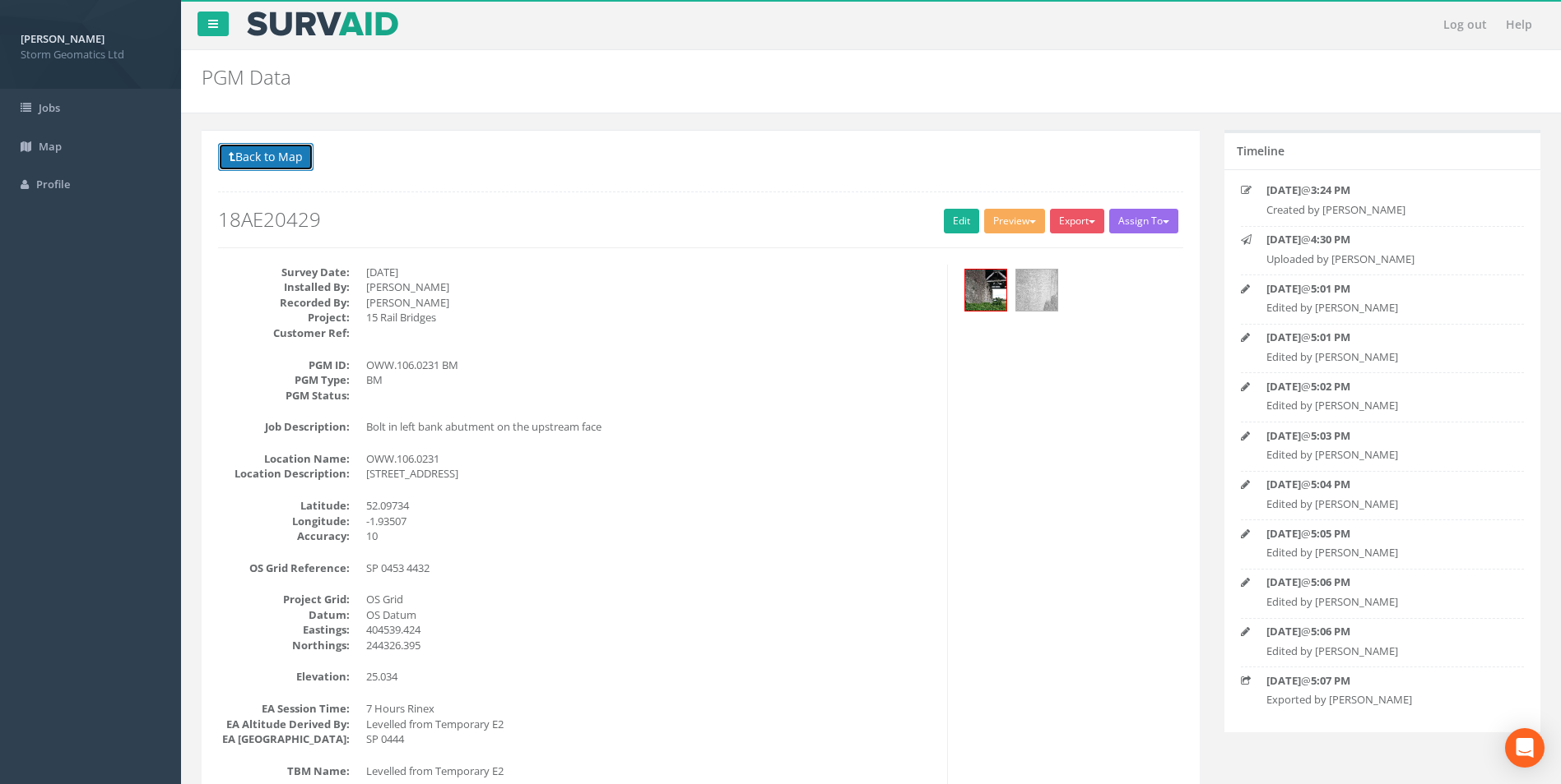
click at [266, 169] on button "Back to Map" at bounding box center [266, 157] width 96 height 28
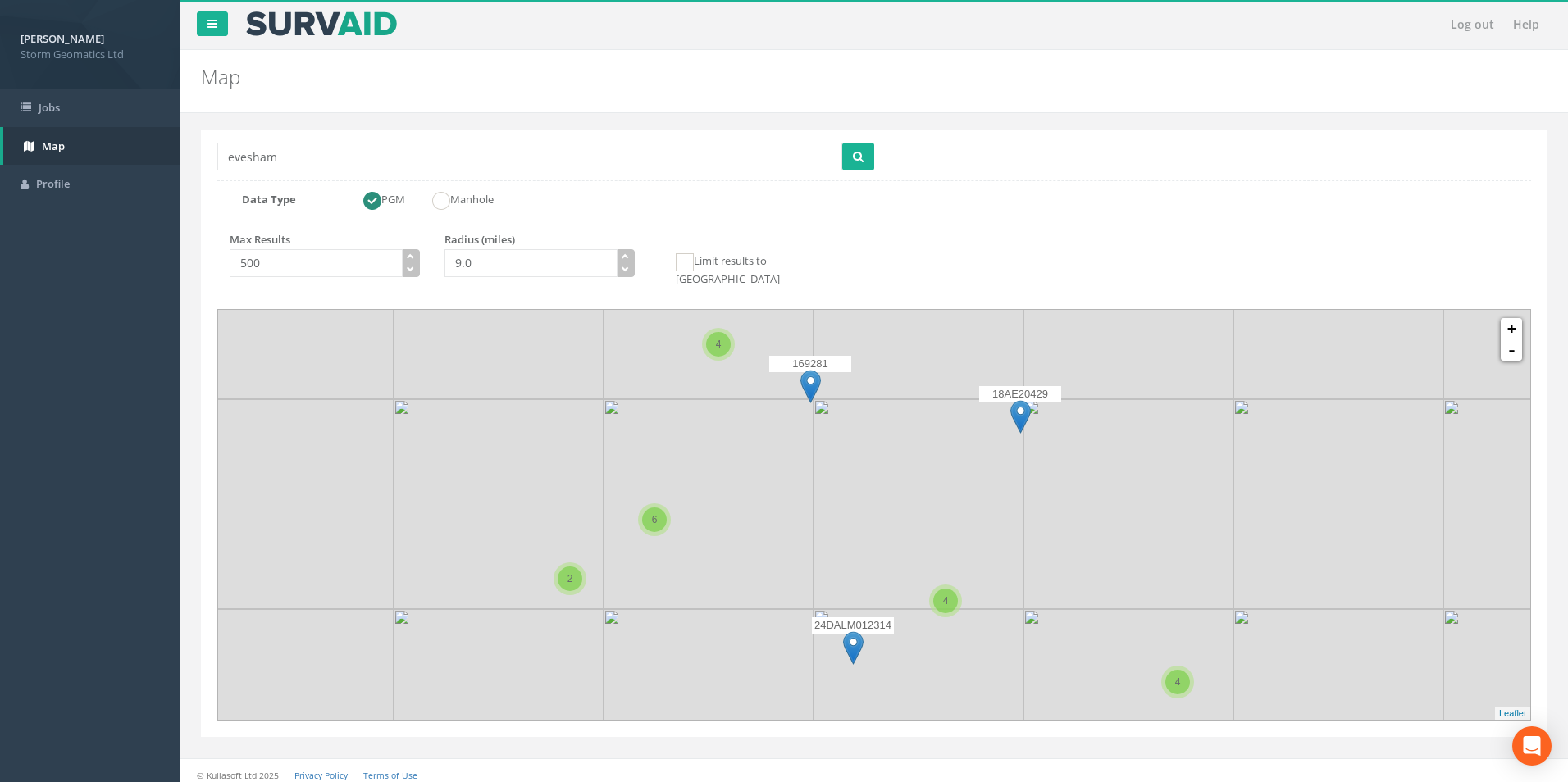
click at [1004, 328] on img at bounding box center [918, 295] width 210 height 210
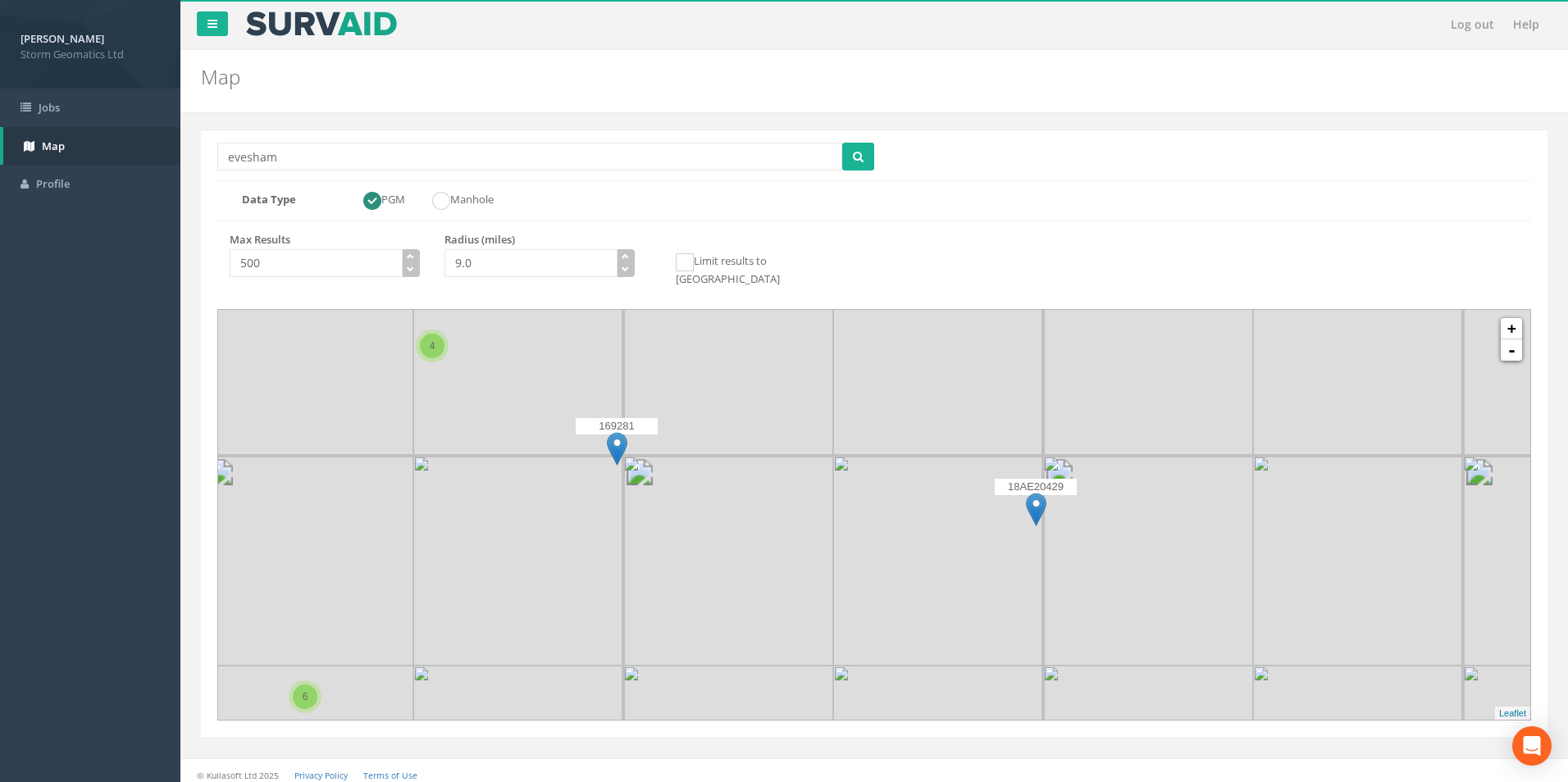
click at [1135, 367] on img at bounding box center [1148, 352] width 210 height 210
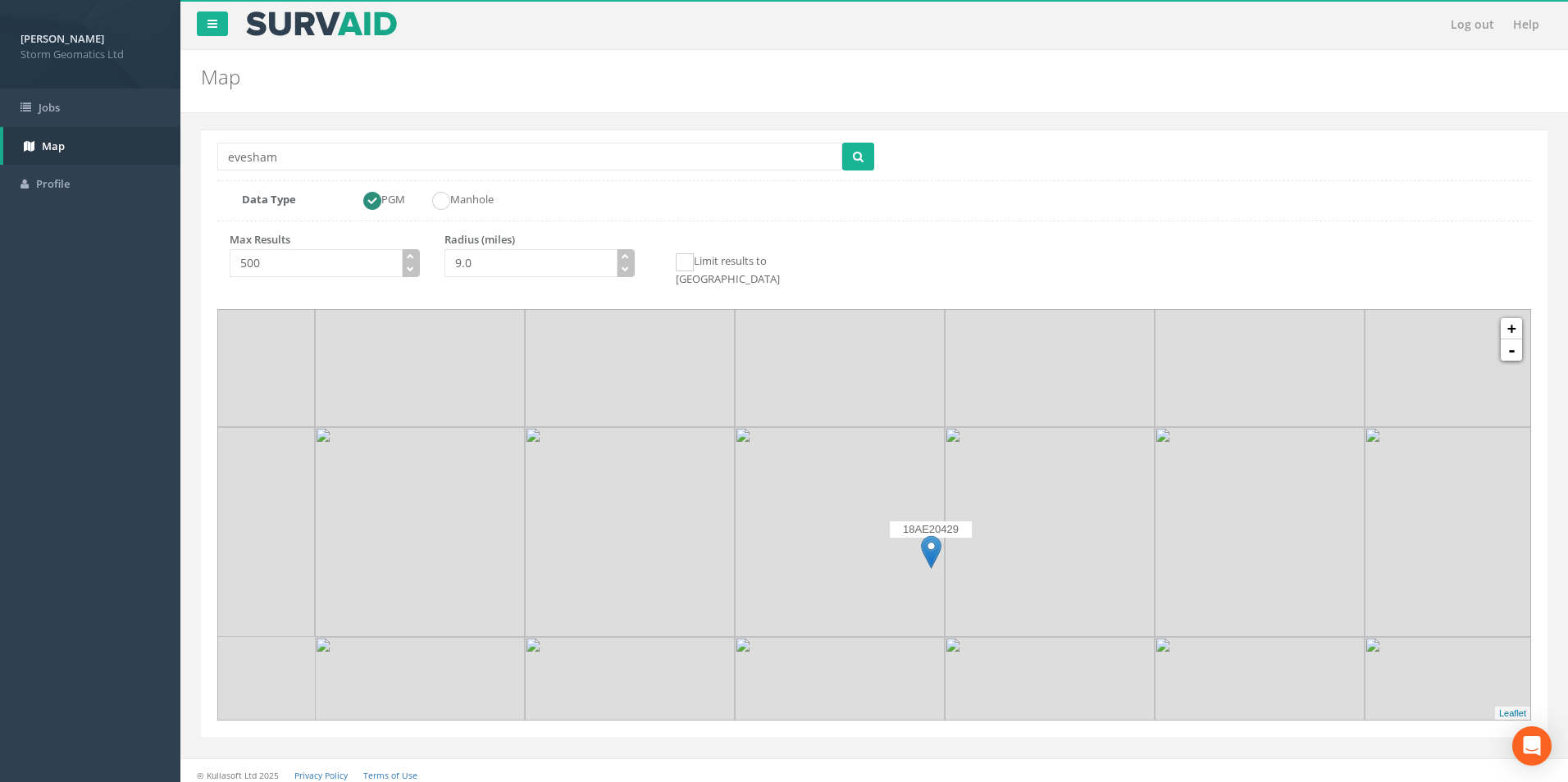
drag, startPoint x: 1050, startPoint y: 555, endPoint x: 1042, endPoint y: 445, distance: 110.3
click at [1042, 445] on img at bounding box center [1050, 533] width 210 height 210
click at [931, 529] on img at bounding box center [930, 545] width 20 height 34
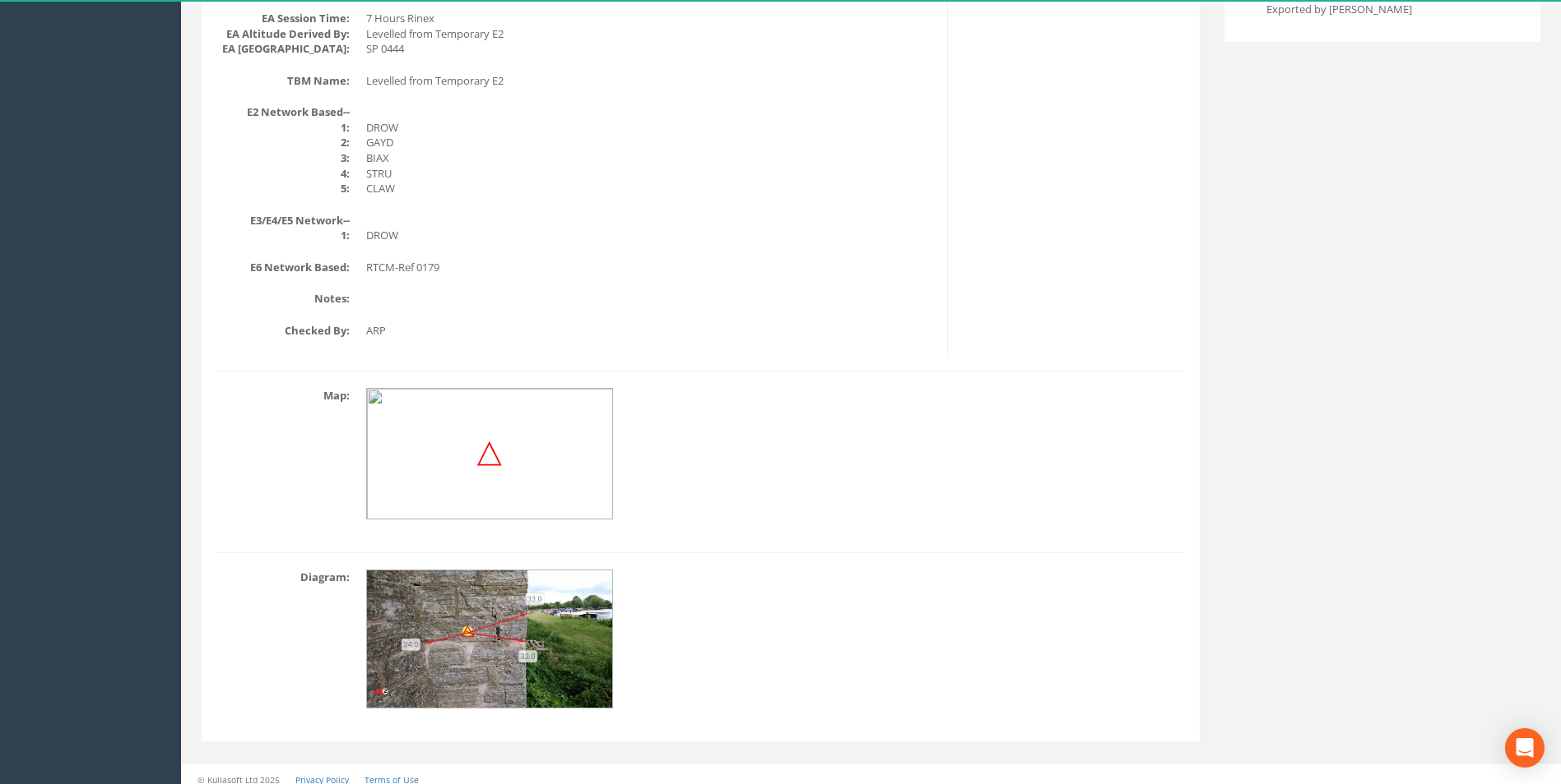
scroll to position [701, 0]
